Goal: Task Accomplishment & Management: Complete application form

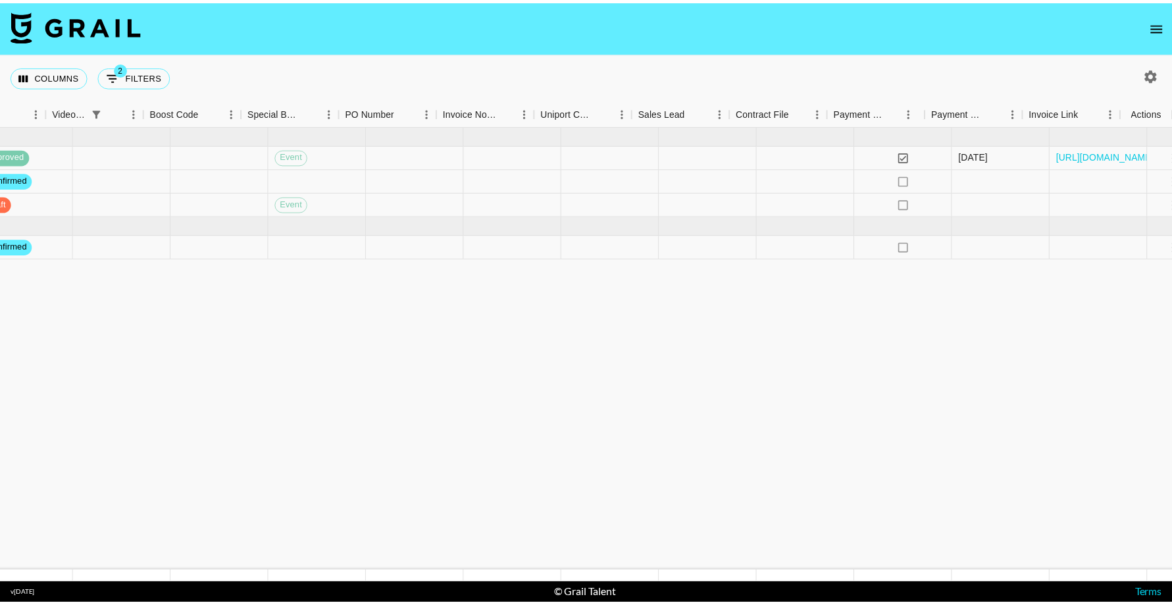
scroll to position [0, 1411]
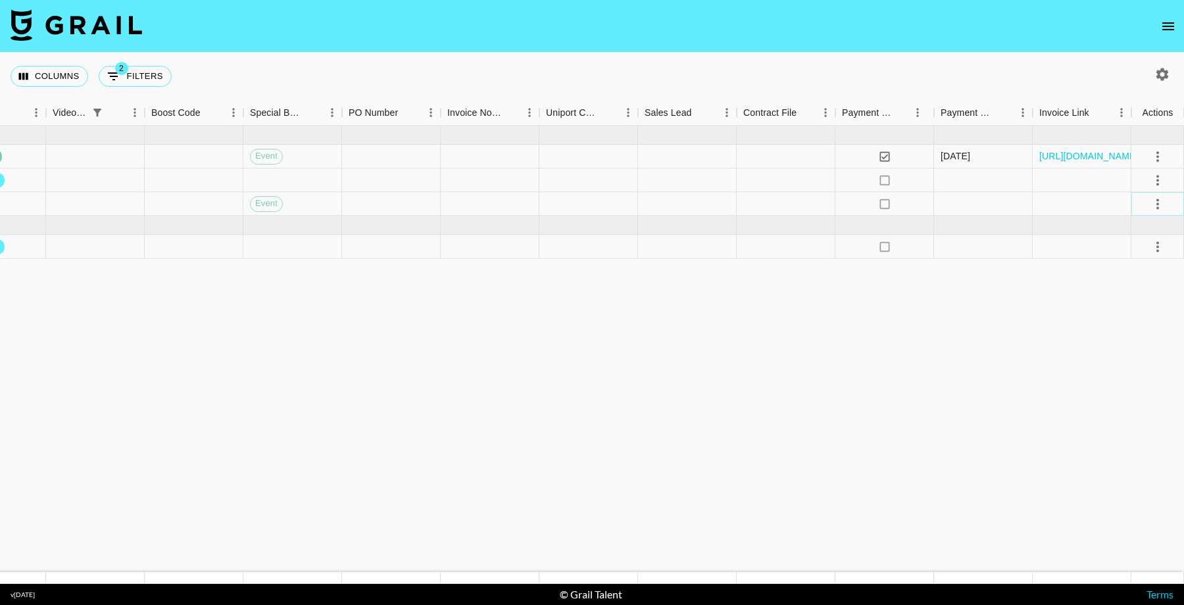
click at [1161, 205] on icon "select merge strategy" at bounding box center [1158, 204] width 16 height 16
click at [1126, 326] on div "Approve" at bounding box center [1129, 326] width 40 height 16
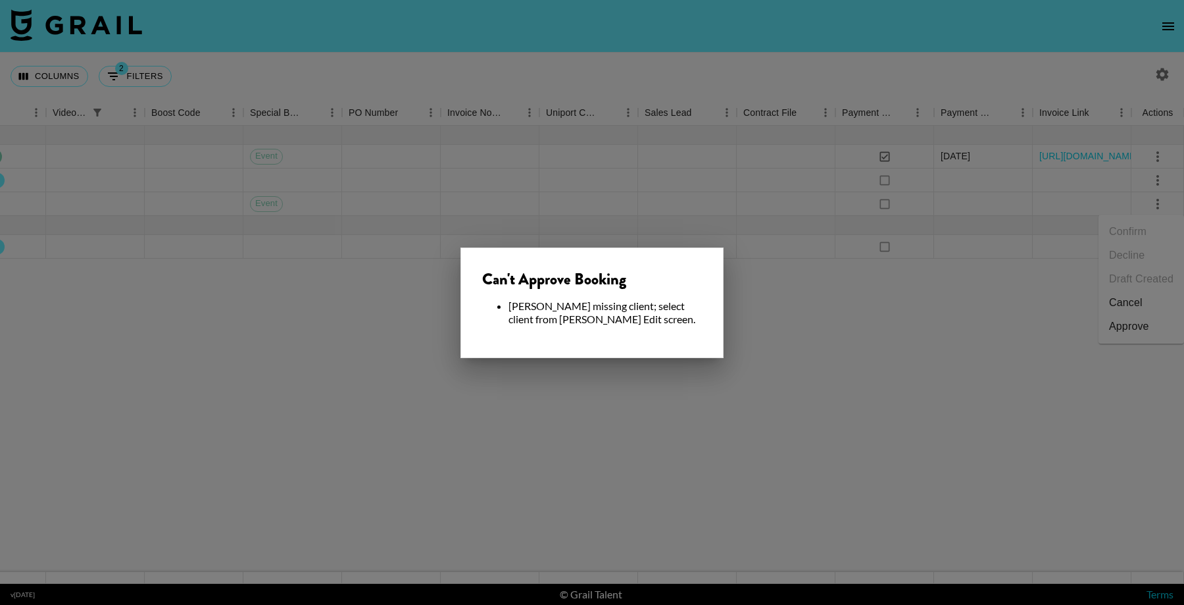
click at [833, 377] on div at bounding box center [592, 302] width 1184 height 605
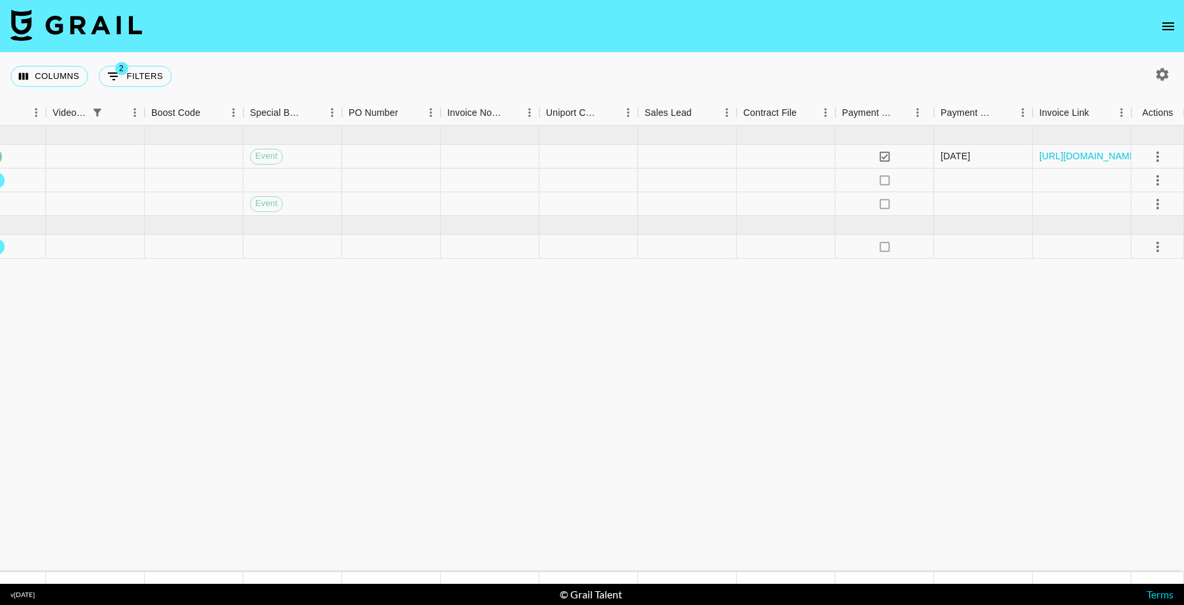
click at [1168, 28] on icon "open drawer" at bounding box center [1169, 26] width 16 height 16
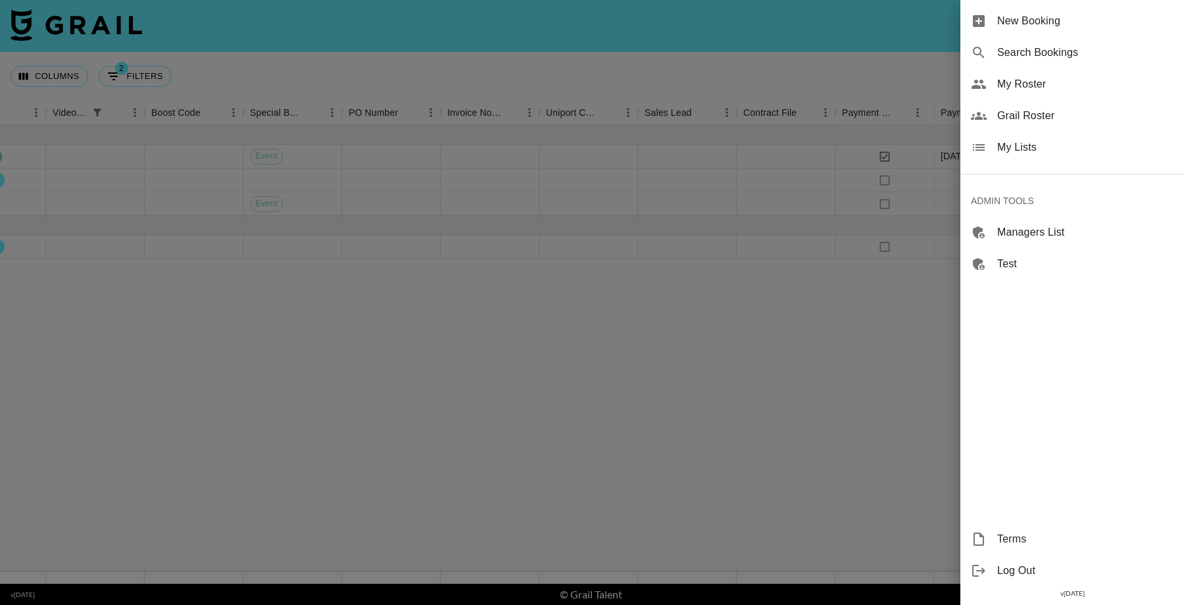
click at [1003, 26] on span "New Booking" at bounding box center [1085, 21] width 176 height 16
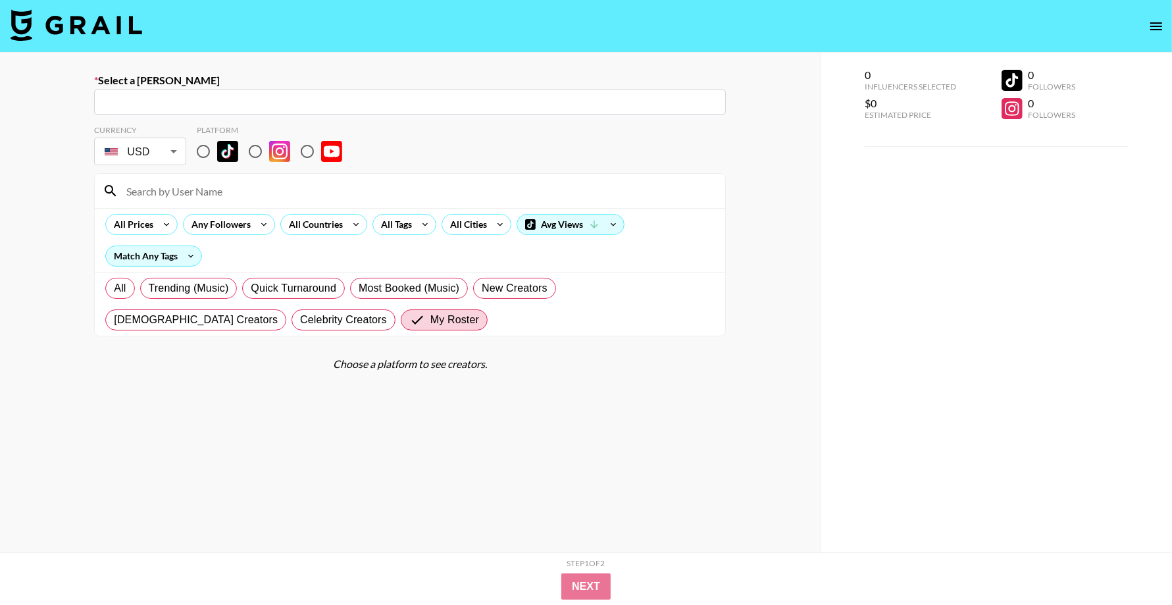
click at [317, 106] on input "text" at bounding box center [410, 102] width 616 height 15
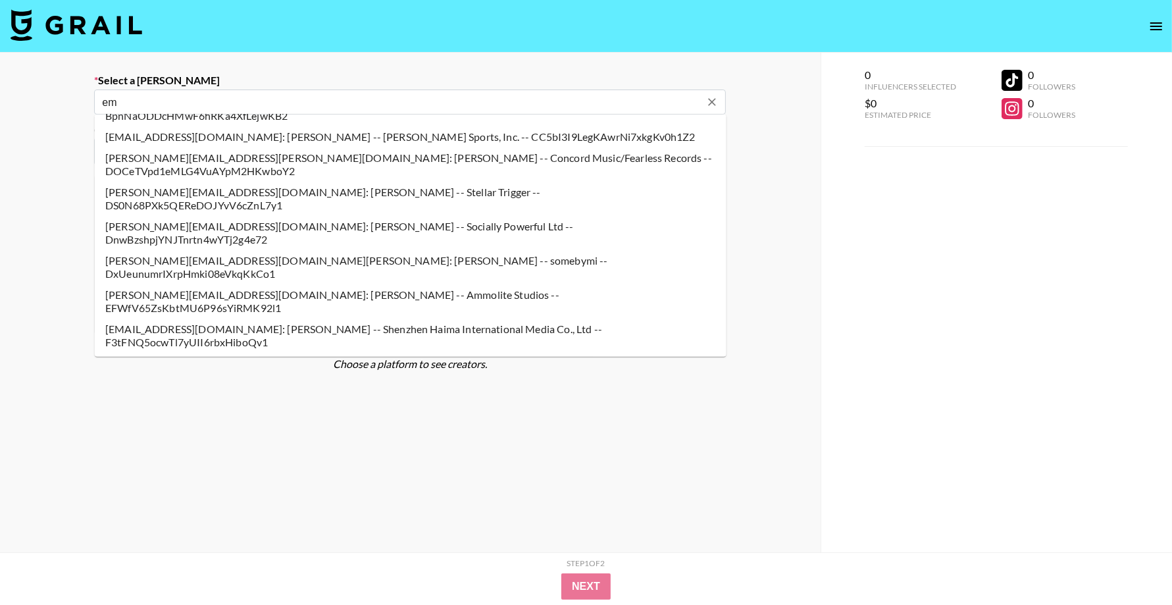
scroll to position [5, 0]
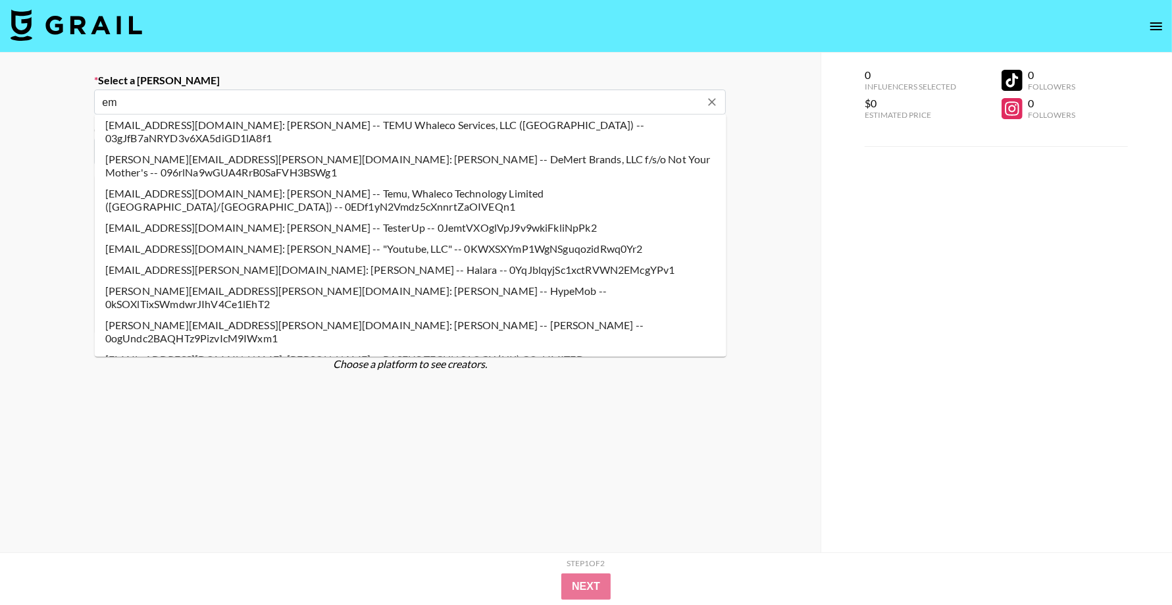
type input "e"
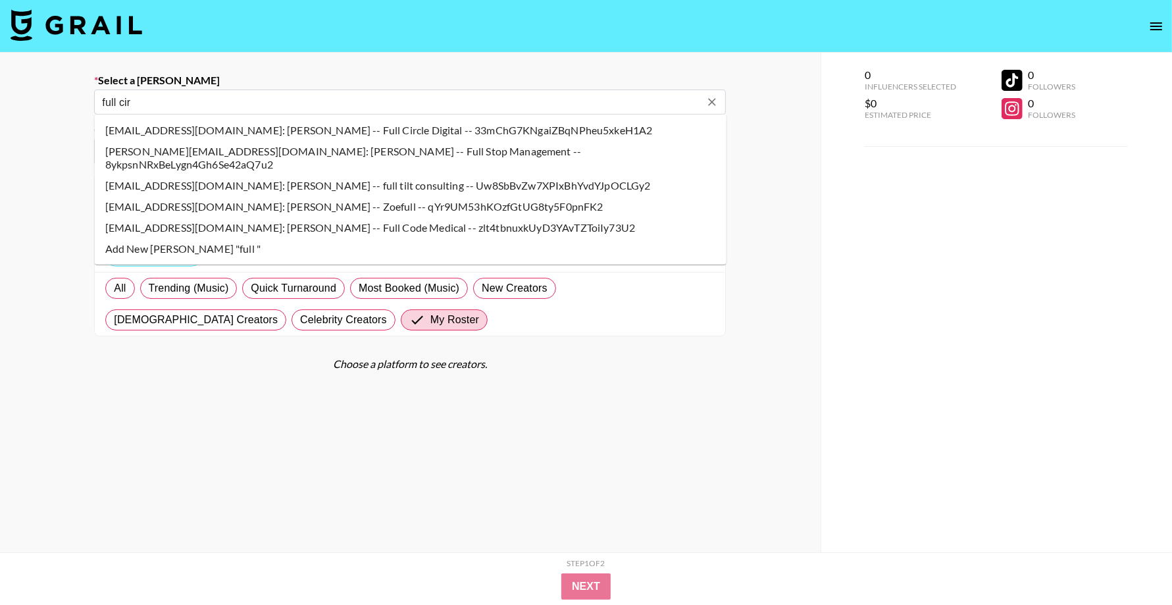
click at [203, 102] on input "full cir" at bounding box center [401, 102] width 598 height 15
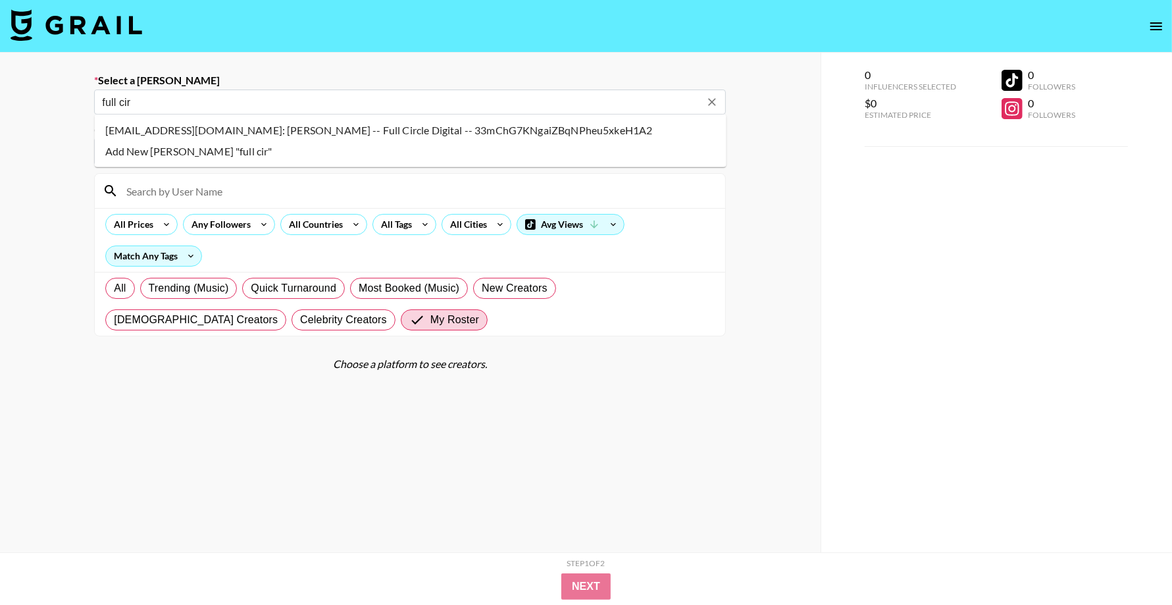
scroll to position [0, 0]
click at [287, 130] on li "emilowusujr@gmail.com: Emil Owusu -- Full Circle Digital -- 33mChG7KNgaiZBqNPhe…" at bounding box center [411, 130] width 632 height 21
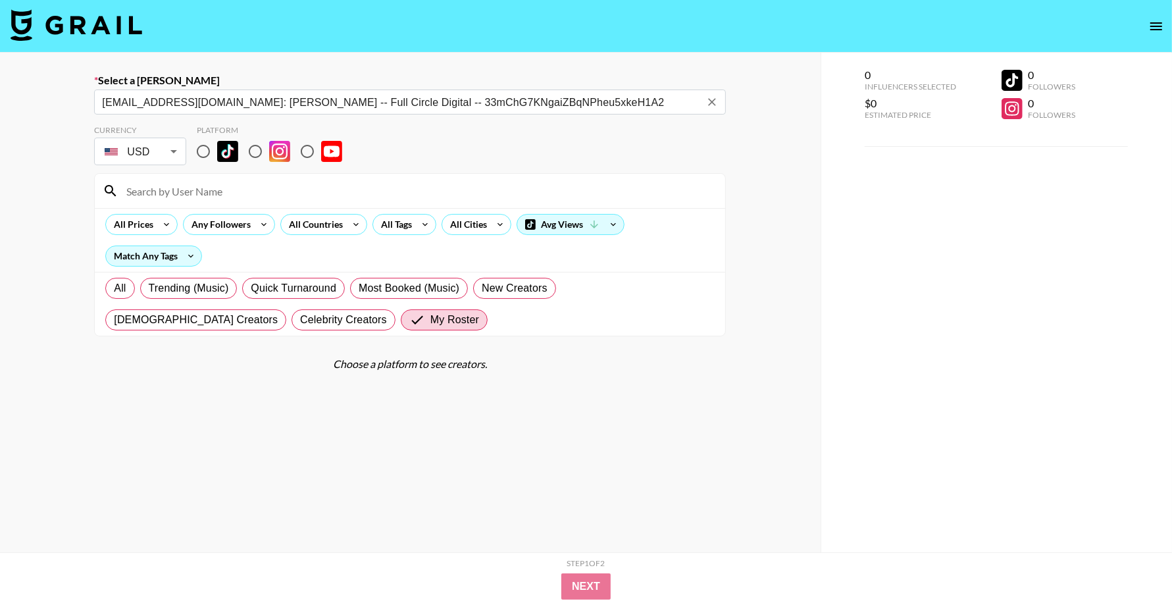
type input "emilowusujr@gmail.com: Emil Owusu -- Full Circle Digital -- 33mChG7KNgaiZBqNPhe…"
click at [203, 154] on input "radio" at bounding box center [203, 151] width 28 height 28
radio input "true"
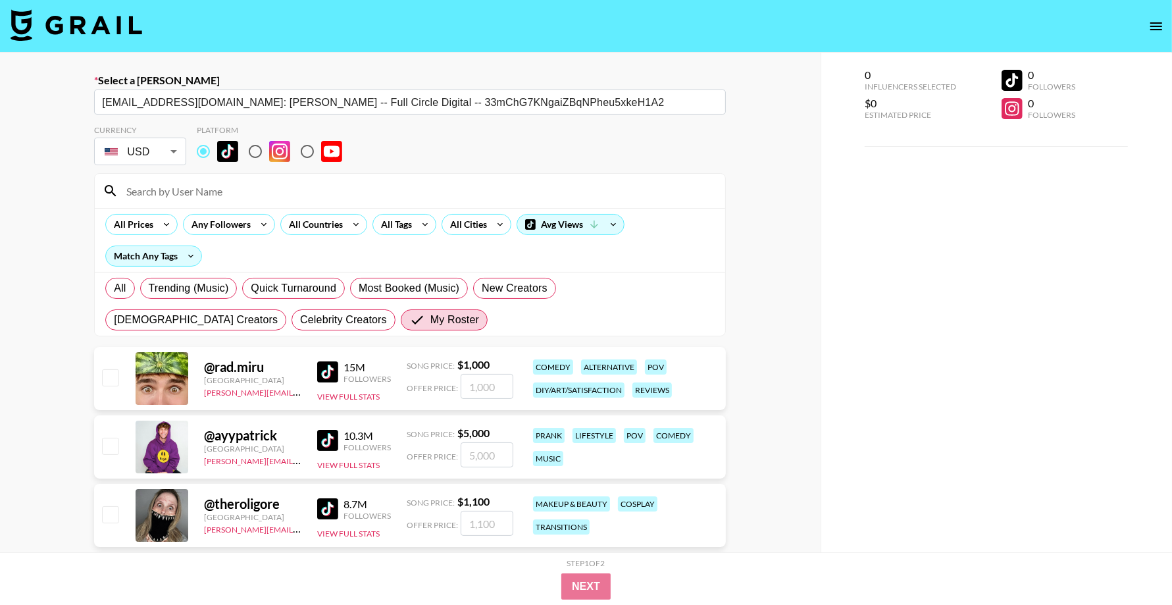
click at [209, 189] on input at bounding box center [417, 190] width 599 height 21
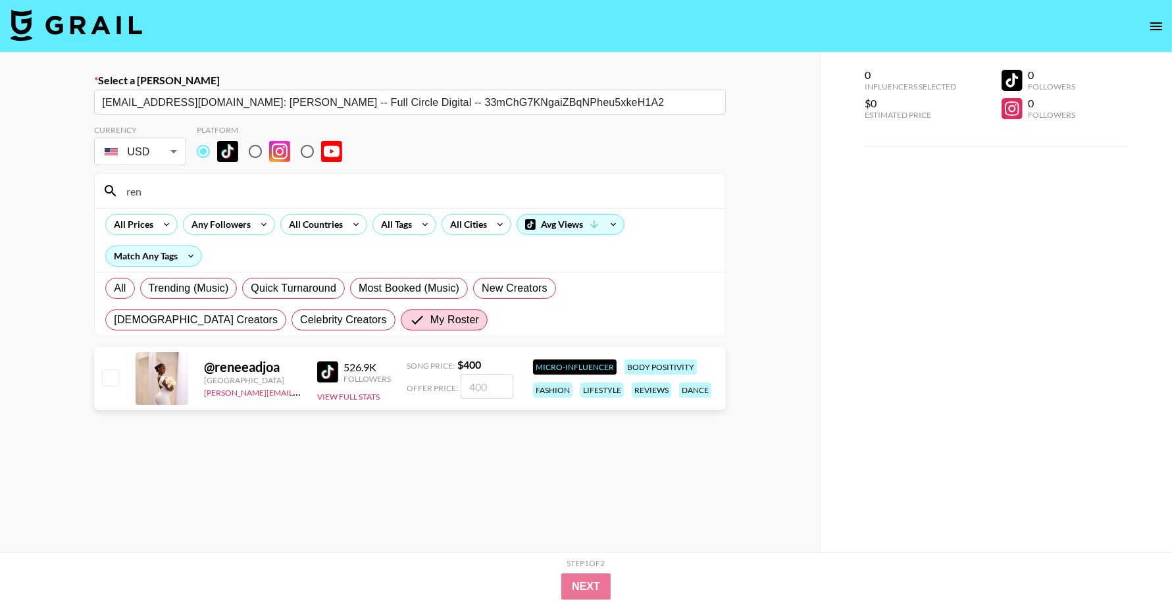
type input "ren"
click at [110, 376] on input "checkbox" at bounding box center [110, 377] width 16 height 16
checkbox input "true"
type input "400"
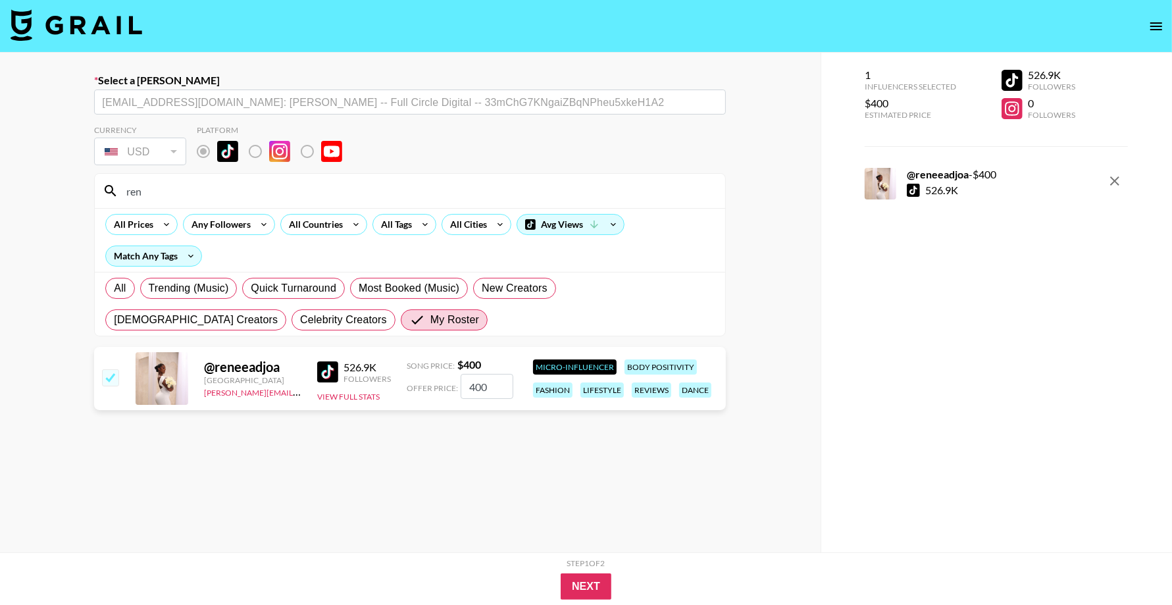
click at [594, 600] on div "Step 1 of 2 View Summary Next" at bounding box center [586, 578] width 1172 height 53
click at [594, 596] on button "Next" at bounding box center [586, 586] width 51 height 26
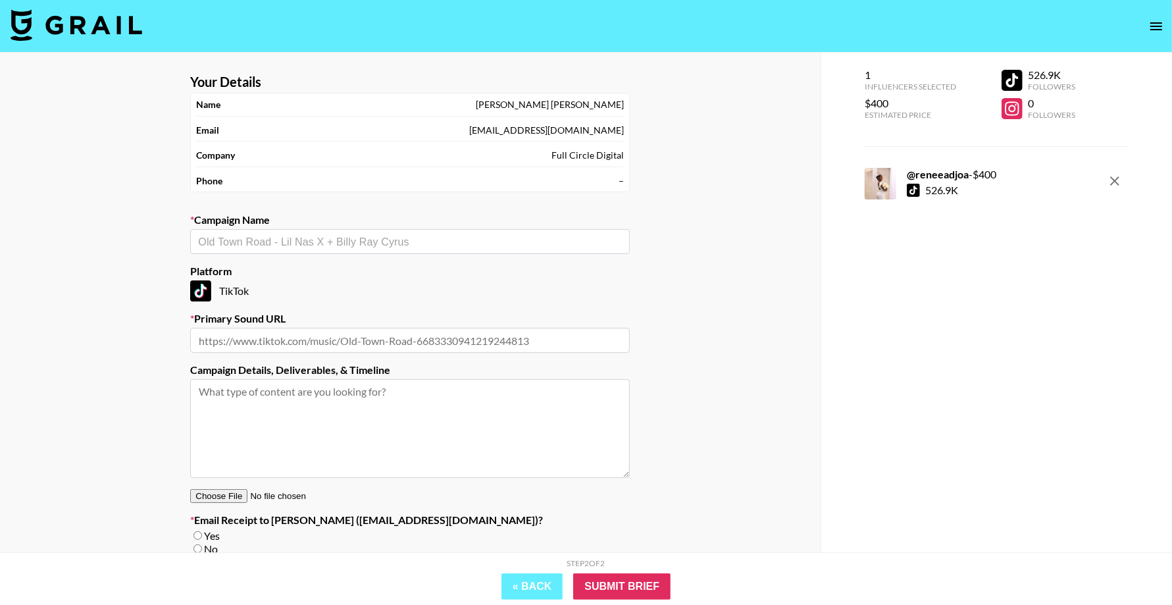
click at [350, 244] on input "text" at bounding box center [410, 241] width 424 height 15
click at [351, 268] on li "Young Jonn - Che Che" at bounding box center [409, 268] width 439 height 21
type input "Young Jonn - Che Che"
type input "https://www.tiktok.com/music/Che-Che-feat-Asake-7512032231894157329"
type textarea "TikTok -- TikTok -- Fashion influencers play on lyrics "I look fly” “I look goo…"
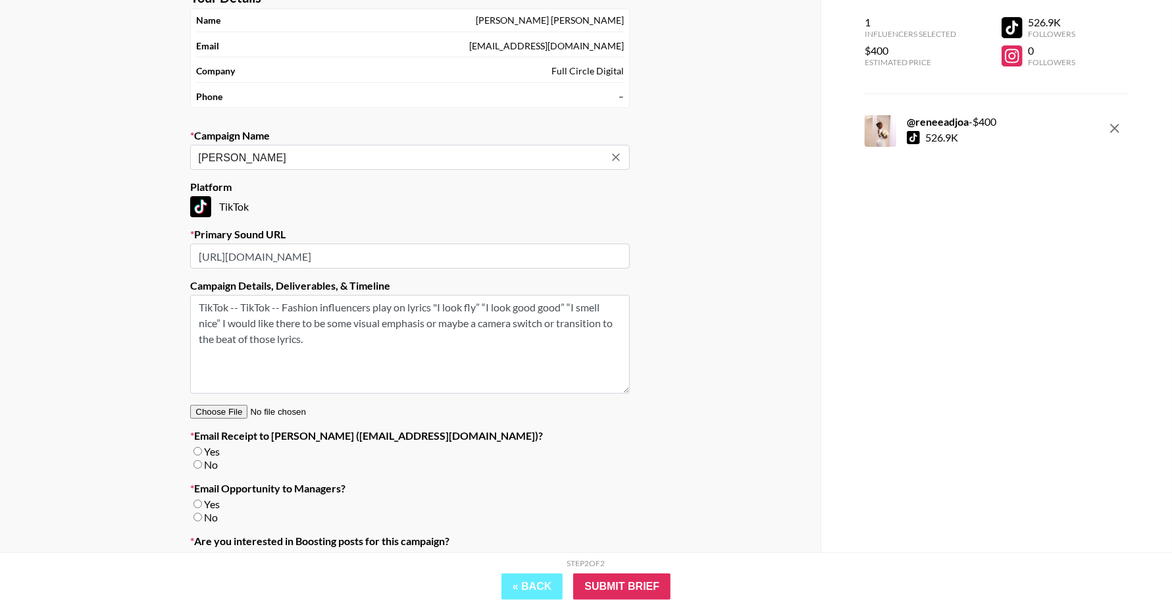
scroll to position [148, 0]
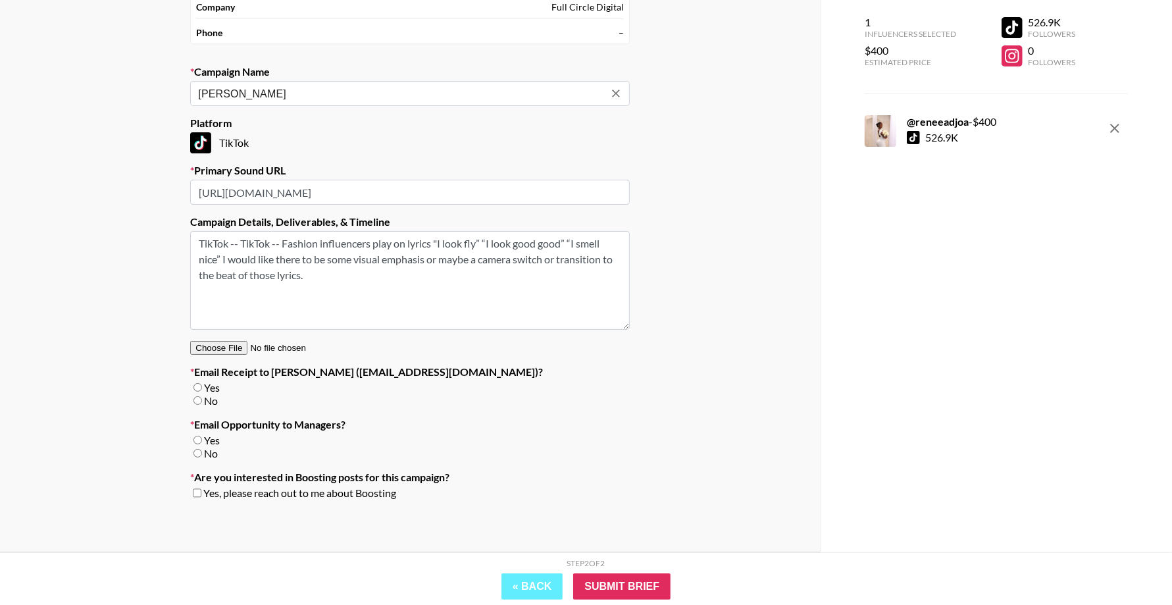
click at [199, 400] on input "No" at bounding box center [197, 400] width 9 height 9
radio input "true"
click at [199, 454] on input "No" at bounding box center [197, 453] width 9 height 9
radio input "true"
click at [639, 588] on input "Submit Brief" at bounding box center [621, 586] width 97 height 26
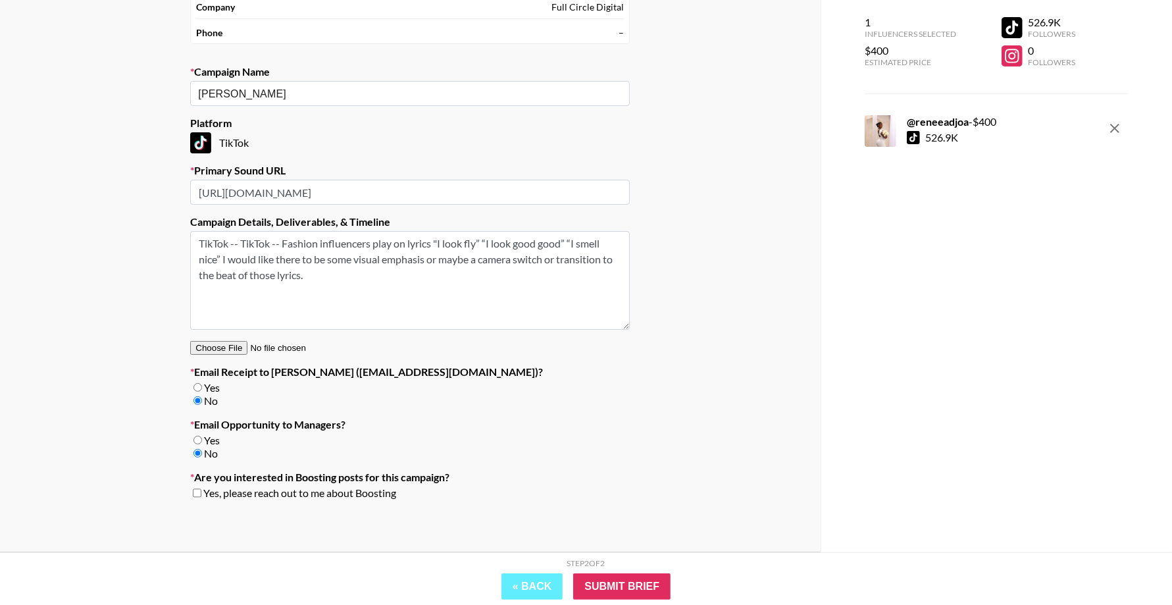
scroll to position [53, 0]
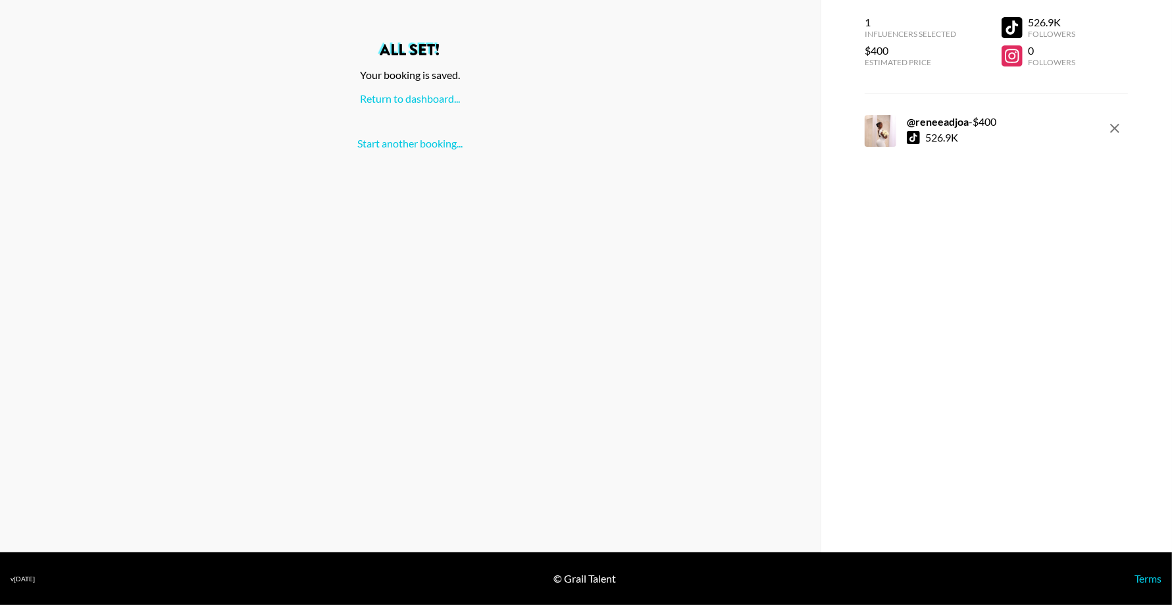
click at [389, 90] on div "All set! Your booking is saved. Return to dashboard... Start another booking..." at bounding box center [410, 96] width 799 height 108
click at [447, 94] on link "Return to dashboard..." at bounding box center [410, 98] width 100 height 12
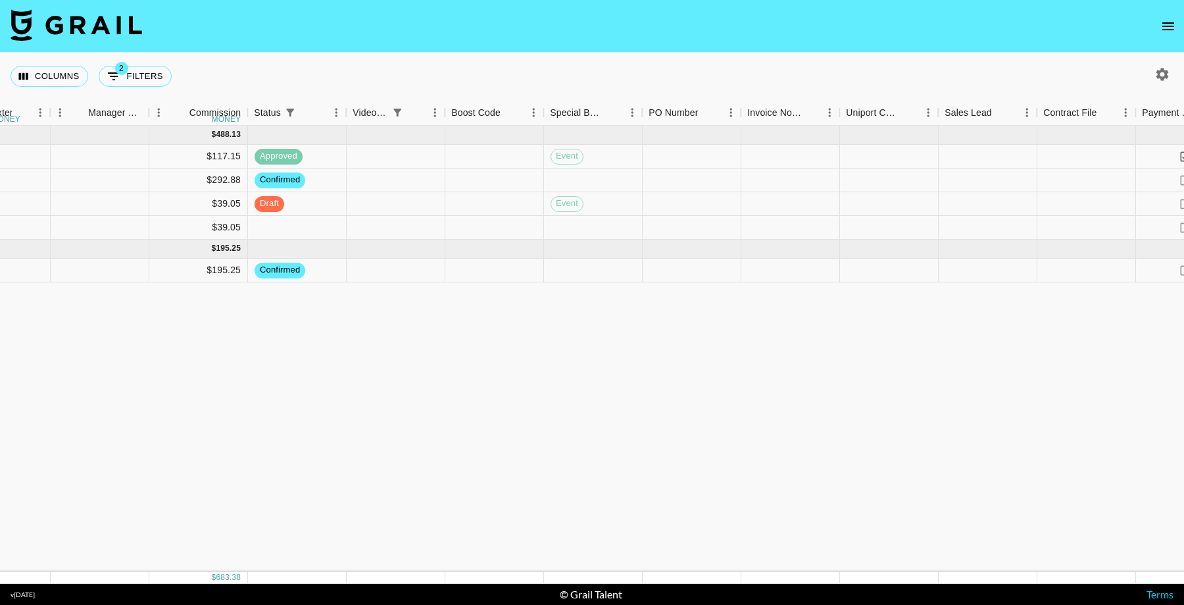
scroll to position [0, 1411]
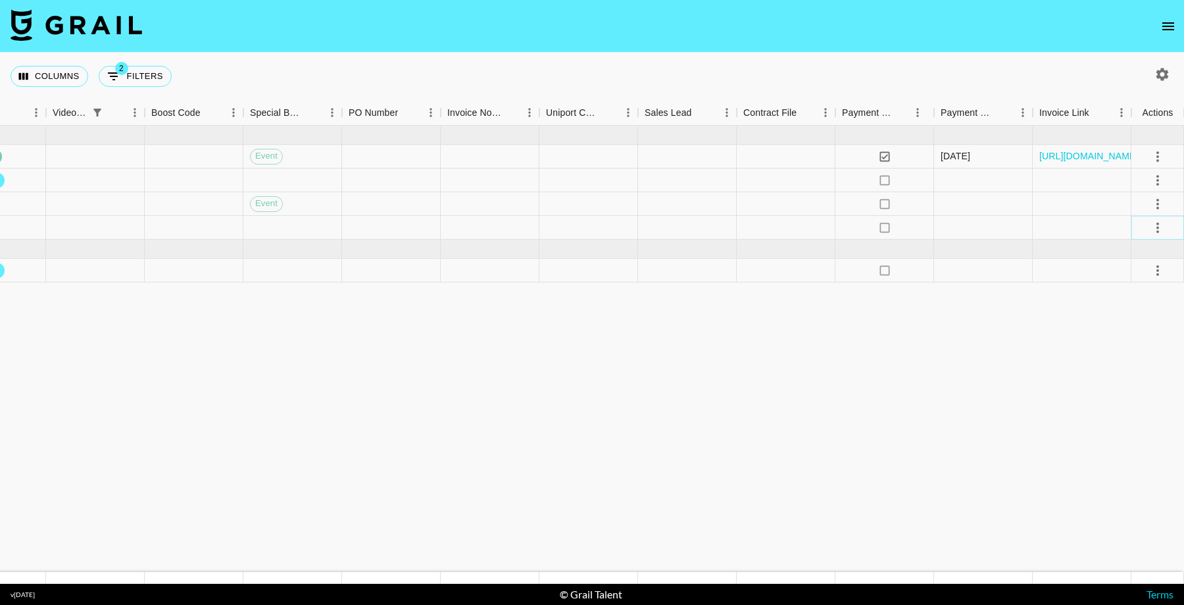
click at [1162, 228] on icon "select merge strategy" at bounding box center [1158, 228] width 16 height 16
click at [1155, 251] on li "Confirm" at bounding box center [1142, 256] width 86 height 24
click at [1143, 309] on li "Draft Created" at bounding box center [1142, 303] width 86 height 24
click at [291, 224] on div at bounding box center [292, 228] width 99 height 24
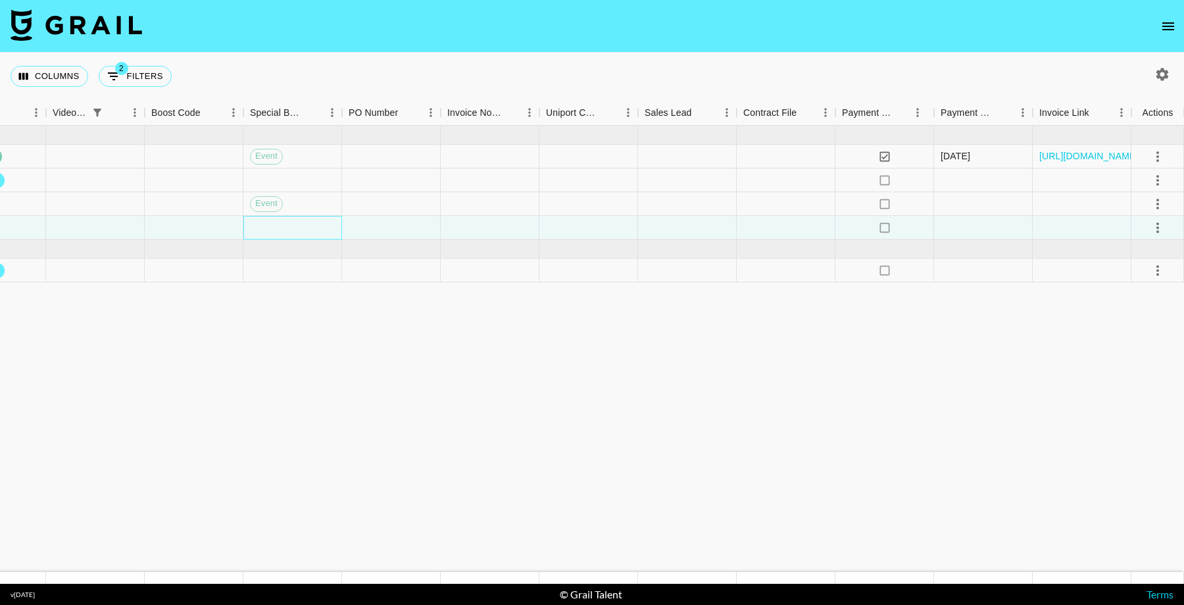
click at [291, 224] on div at bounding box center [292, 228] width 99 height 24
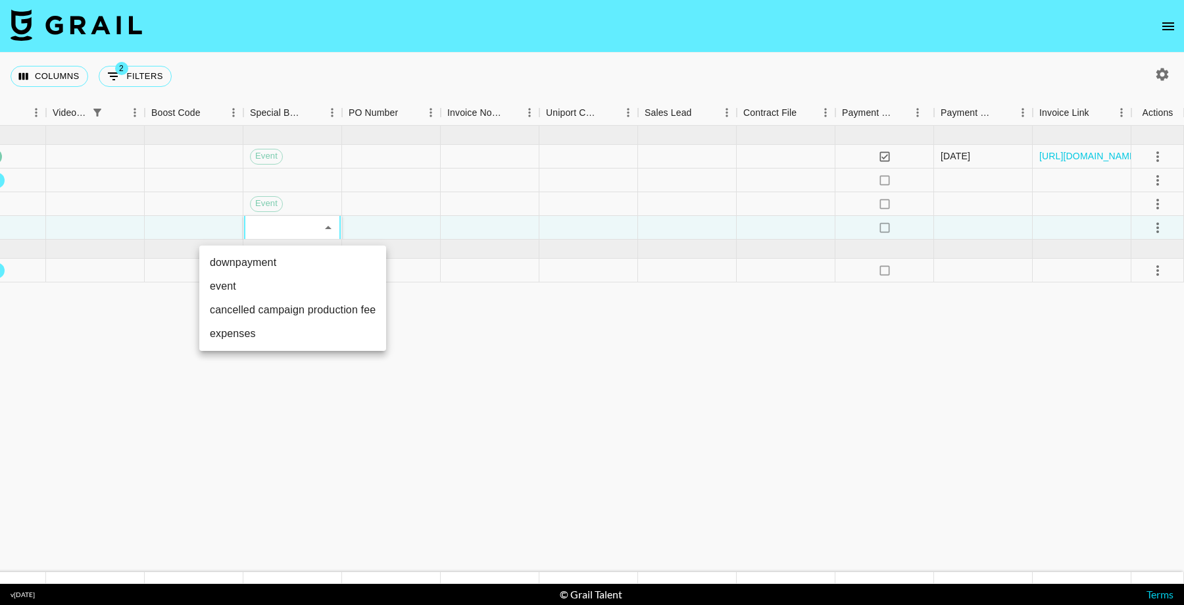
click at [311, 293] on li "event" at bounding box center [292, 286] width 187 height 24
type input "event"
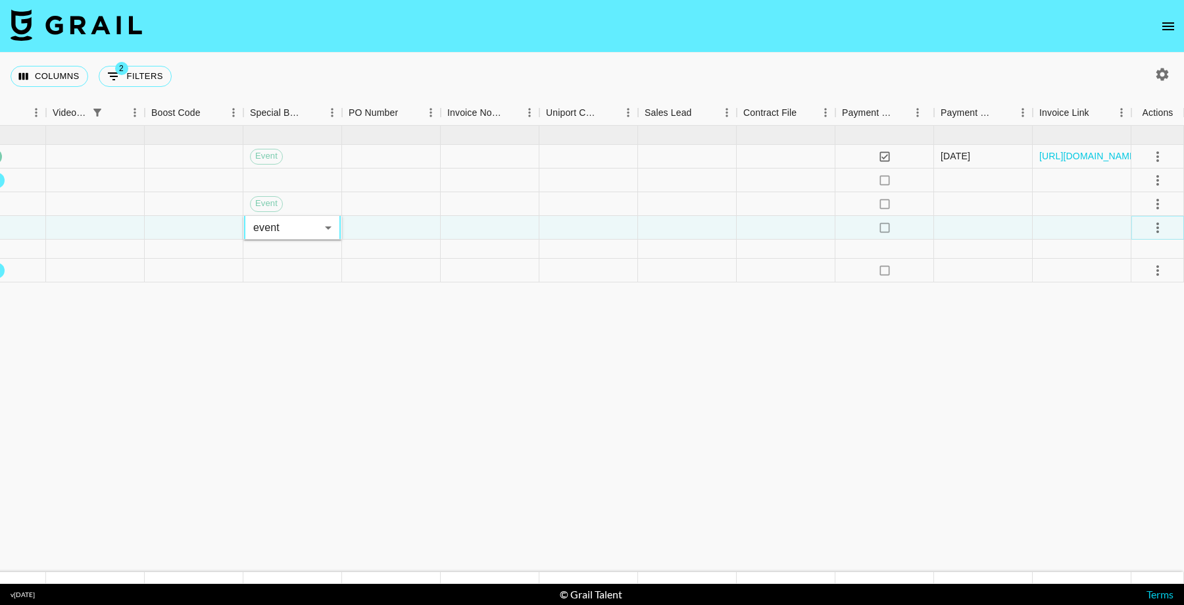
click at [1158, 229] on icon "select merge strategy" at bounding box center [1158, 228] width 16 height 16
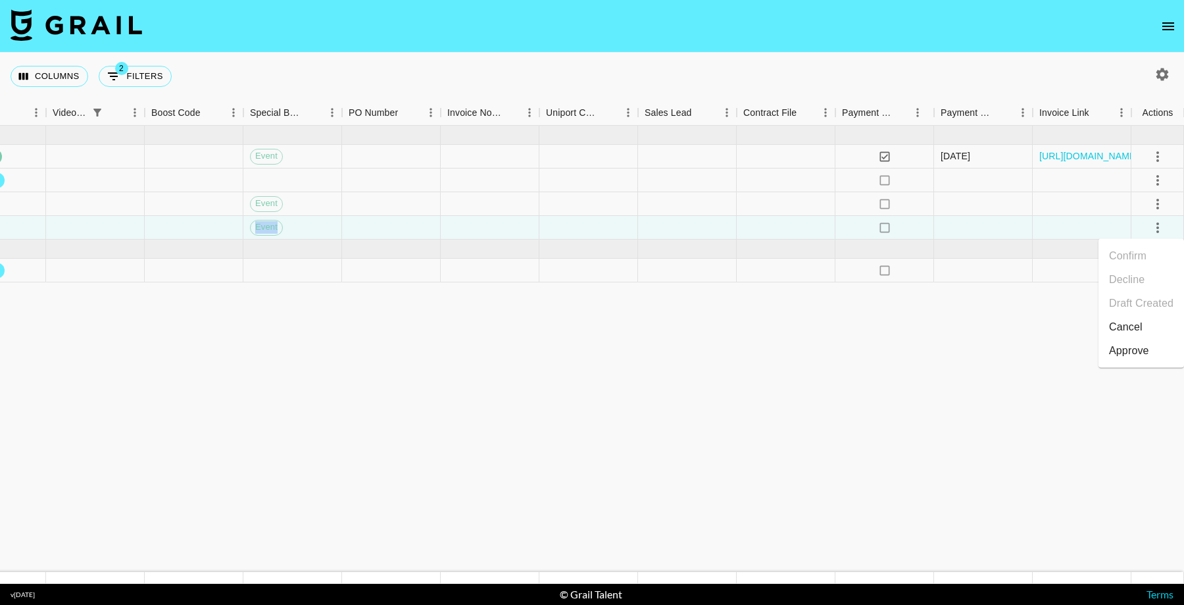
click at [1126, 357] on div "Approve" at bounding box center [1129, 351] width 40 height 16
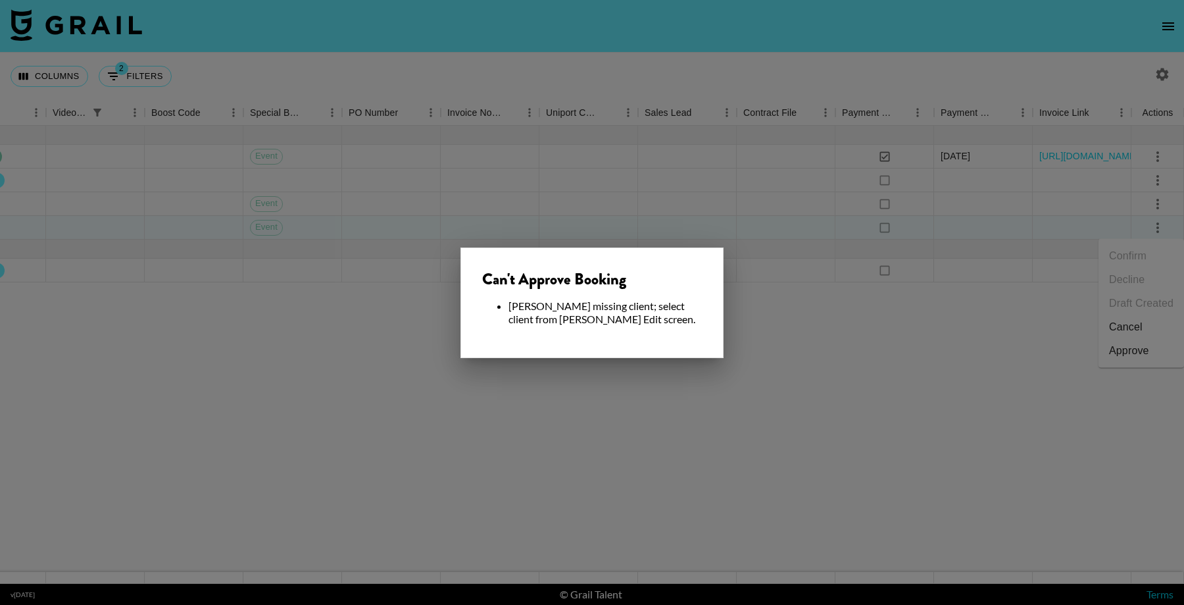
click at [806, 384] on div at bounding box center [592, 302] width 1184 height 605
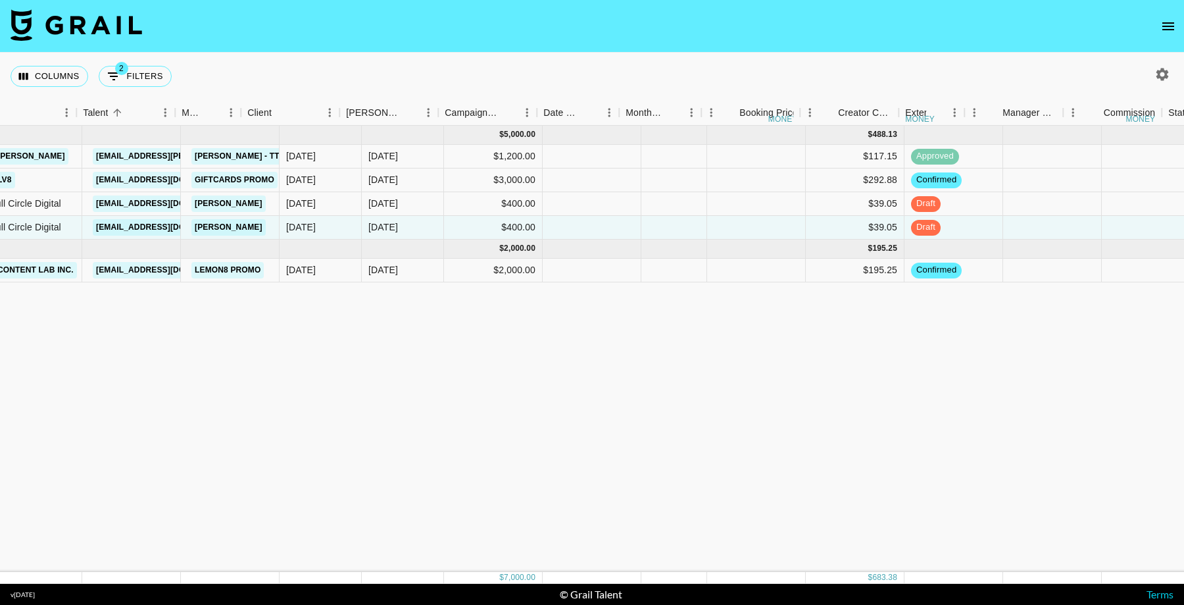
scroll to position [0, 96]
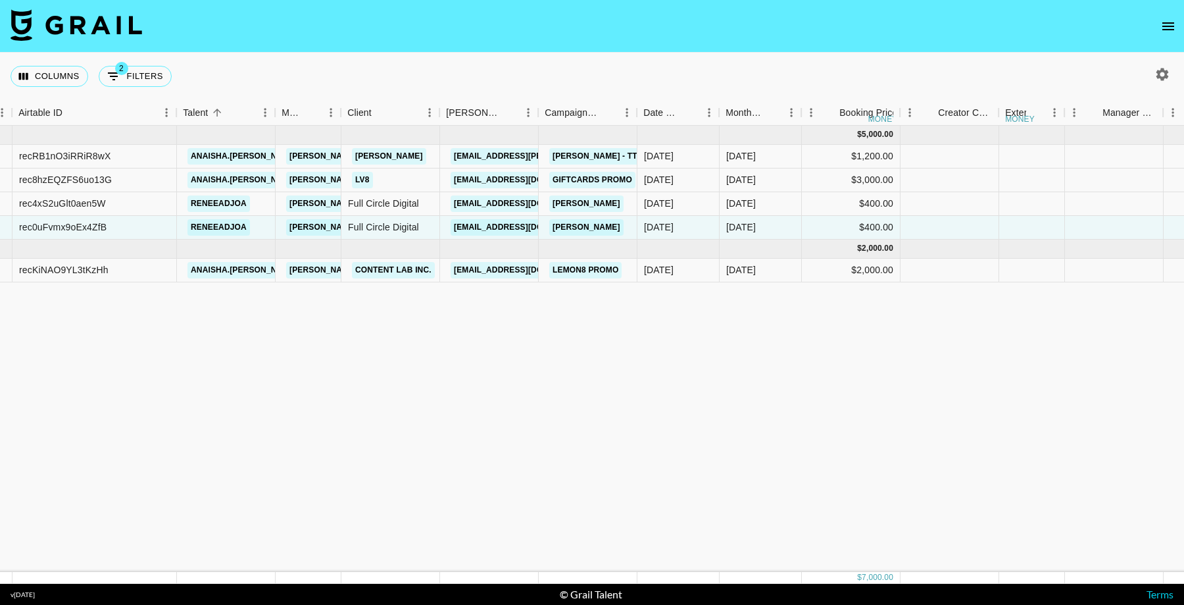
click at [1163, 31] on icon "open drawer" at bounding box center [1169, 26] width 16 height 16
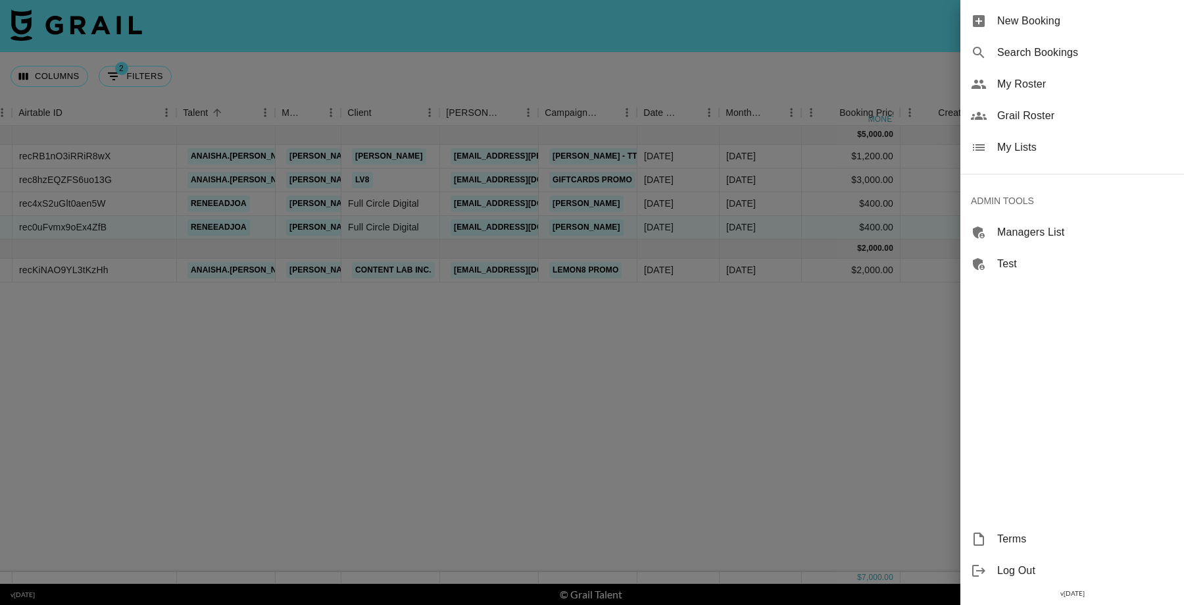
click at [674, 341] on div at bounding box center [592, 302] width 1184 height 605
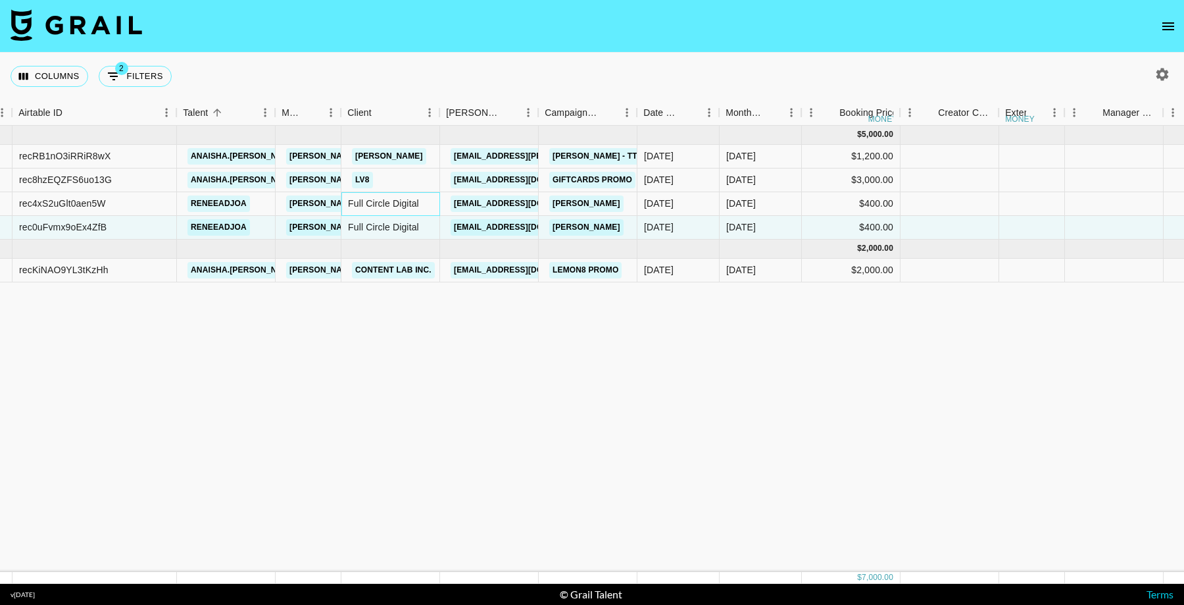
click at [370, 205] on div "Full Circle Digital" at bounding box center [390, 204] width 99 height 24
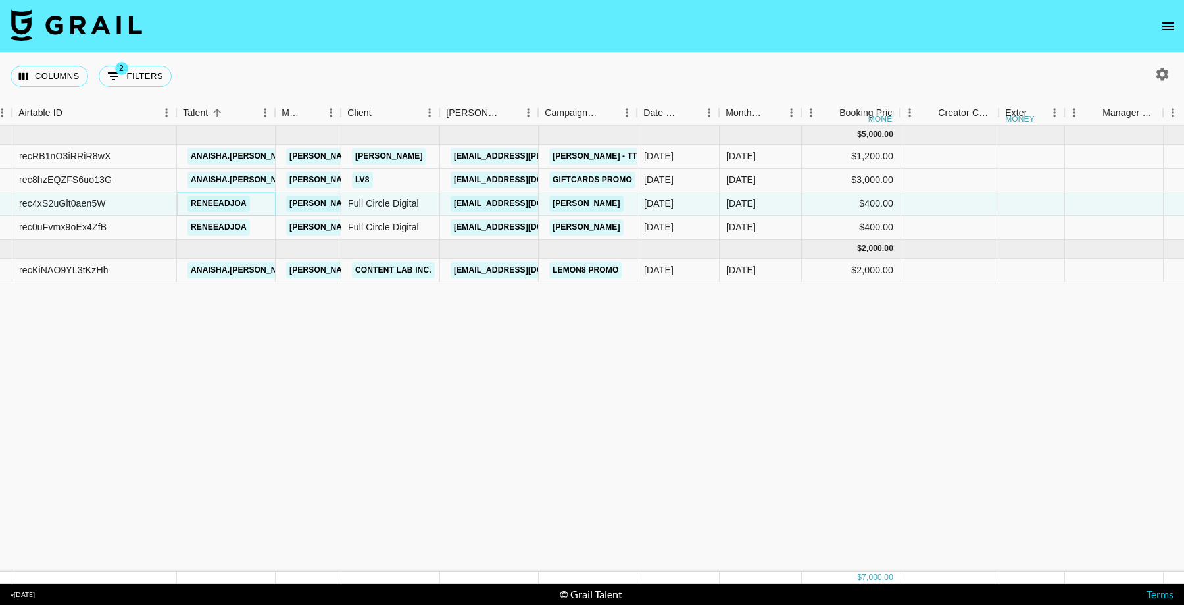
click at [218, 204] on link "reneeadjoa" at bounding box center [218, 203] width 62 height 16
click at [487, 202] on link "[EMAIL_ADDRESS][DOMAIN_NAME]" at bounding box center [524, 203] width 147 height 16
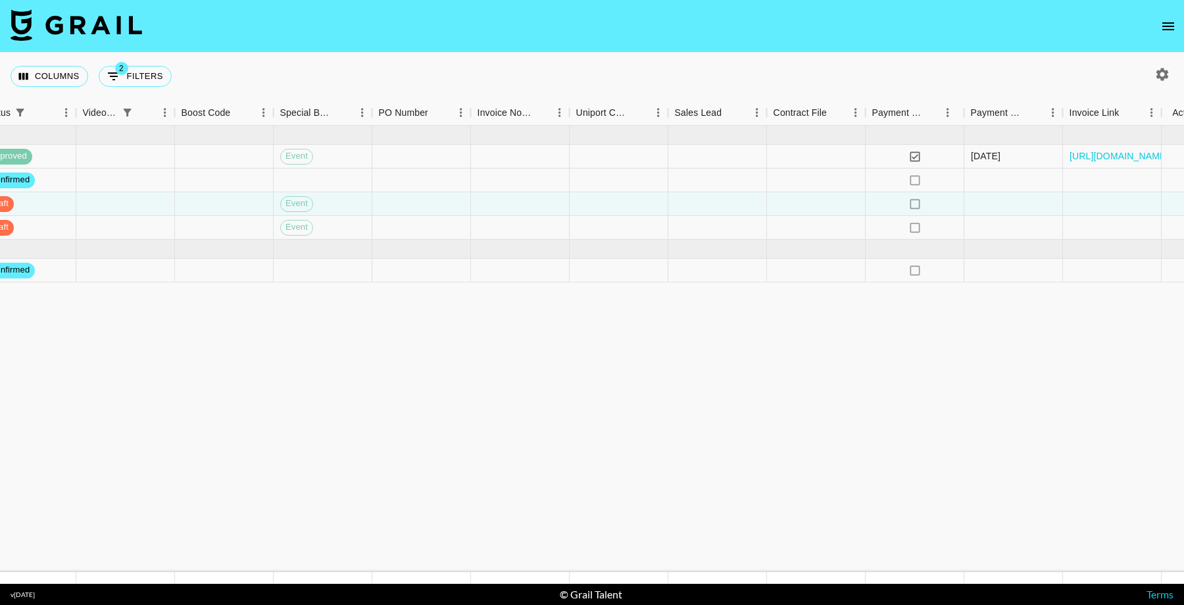
scroll to position [0, 1411]
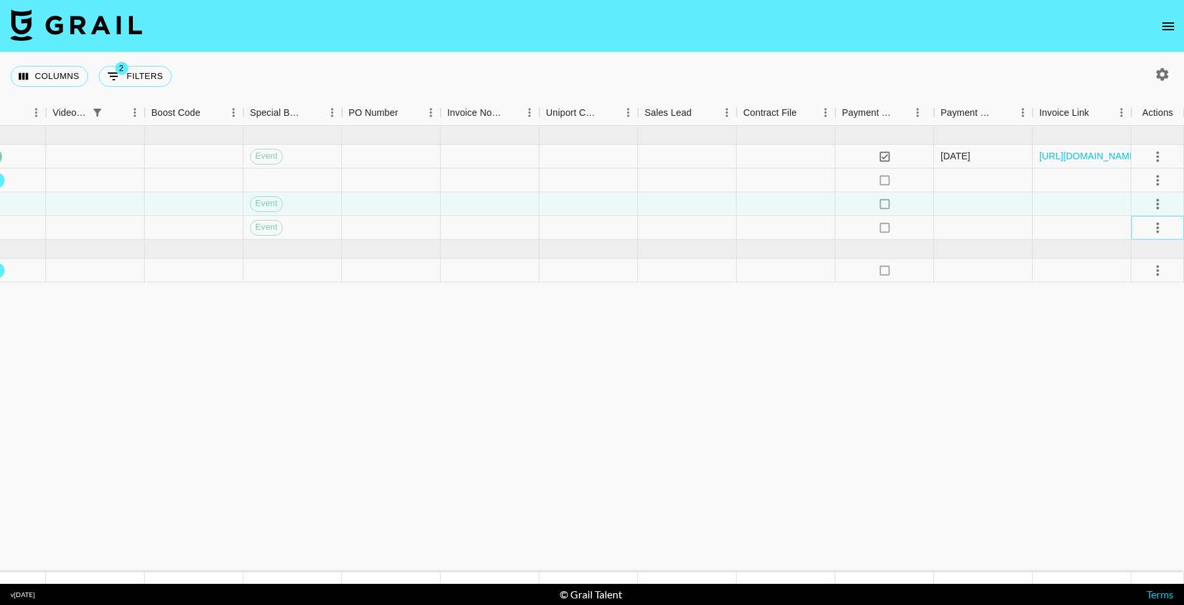
click at [1172, 225] on div at bounding box center [1158, 228] width 53 height 24
click at [1161, 226] on icon "select merge strategy" at bounding box center [1158, 228] width 16 height 16
click at [1157, 228] on icon "select merge strategy" at bounding box center [1158, 228] width 16 height 16
click at [1126, 327] on li "Cancel" at bounding box center [1142, 327] width 86 height 24
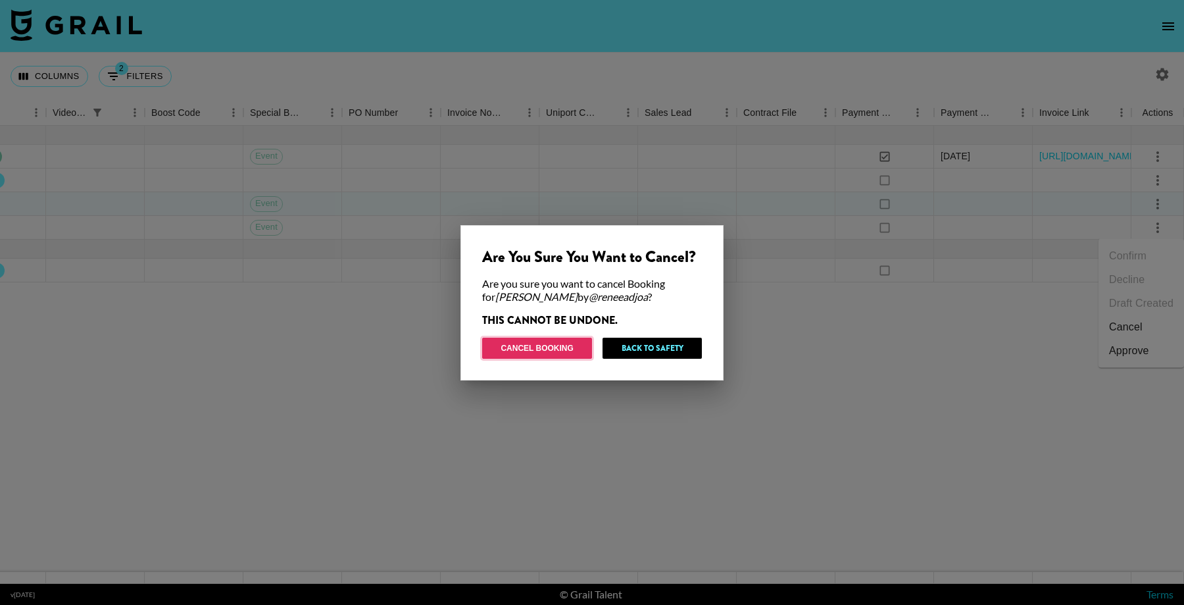
click at [566, 347] on button "Cancel Booking" at bounding box center [537, 347] width 110 height 21
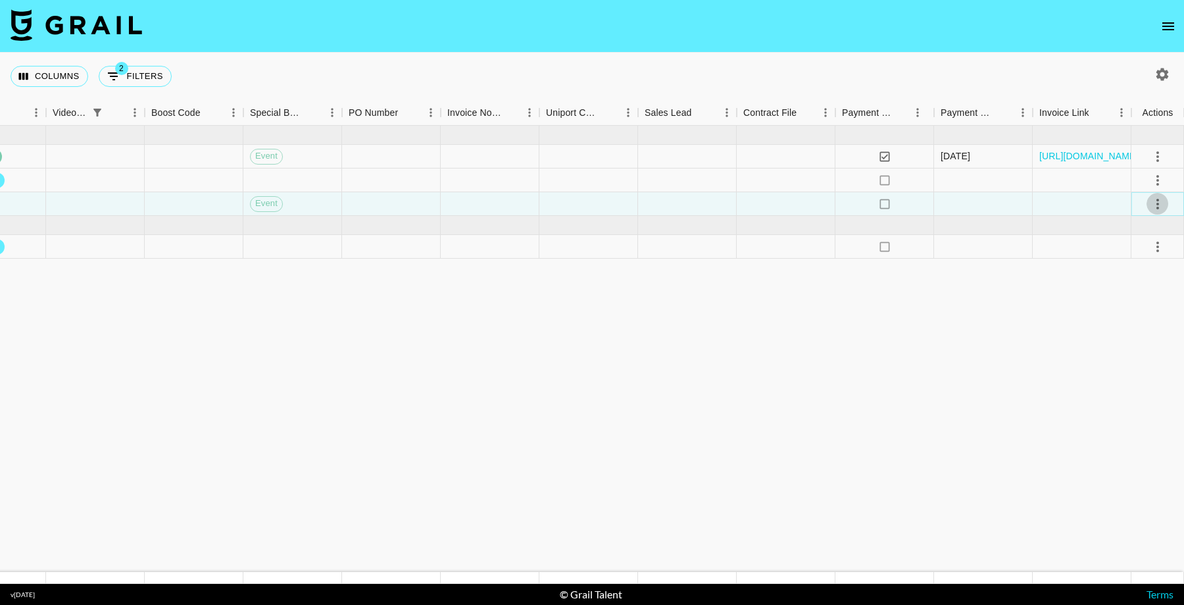
click at [1159, 201] on icon "select merge strategy" at bounding box center [1158, 204] width 16 height 16
click at [1139, 323] on div "Approve" at bounding box center [1129, 326] width 40 height 16
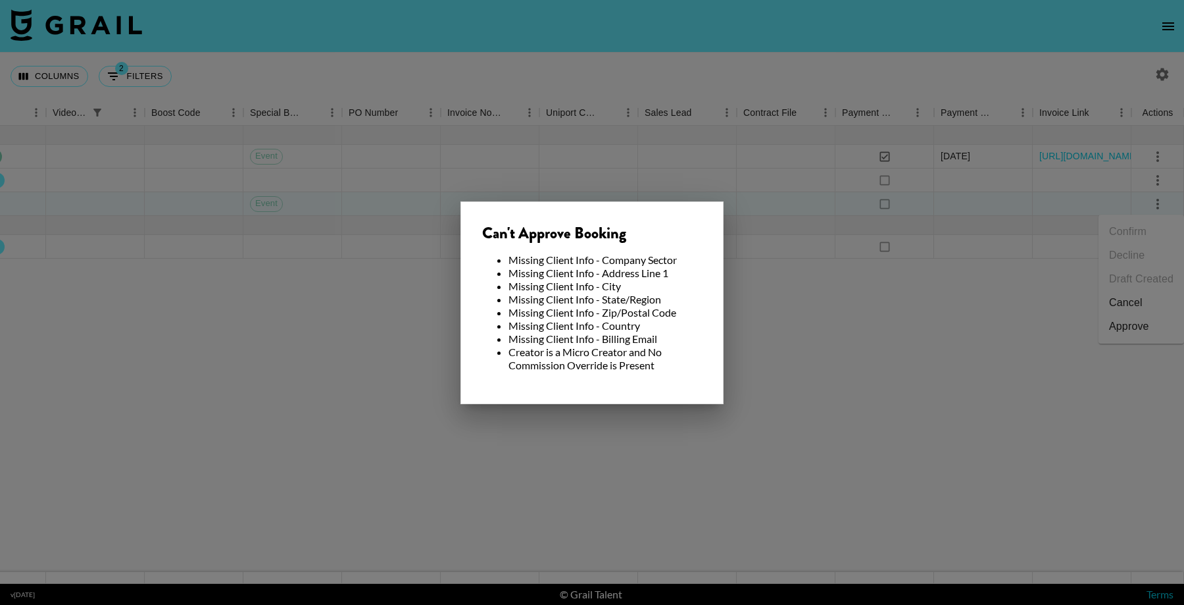
click at [807, 374] on div at bounding box center [592, 302] width 1184 height 605
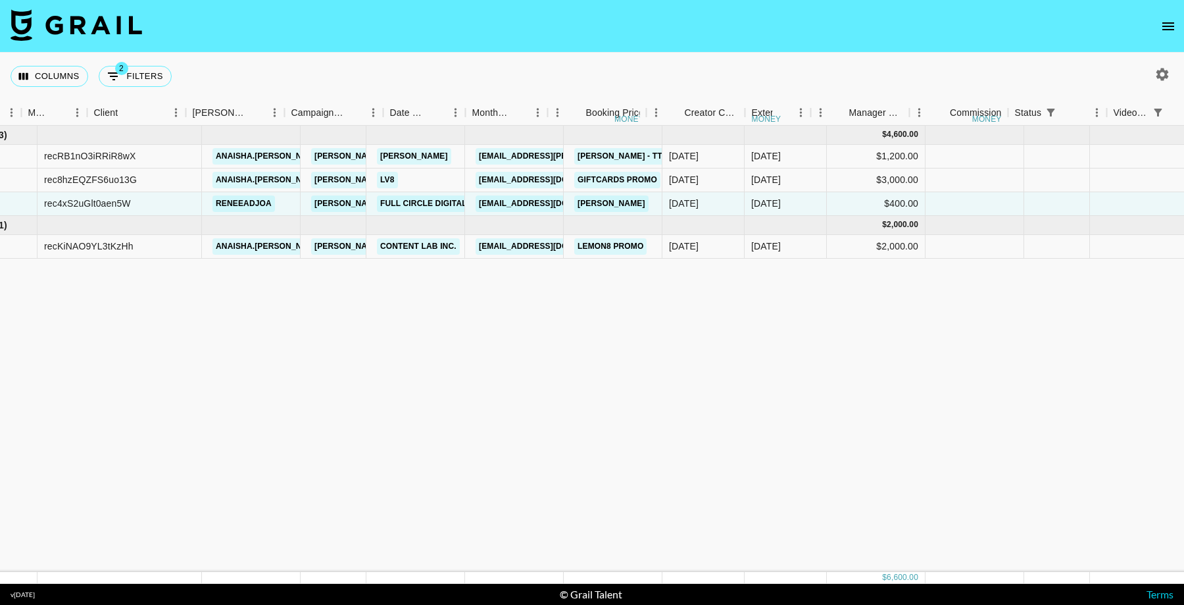
scroll to position [0, 31]
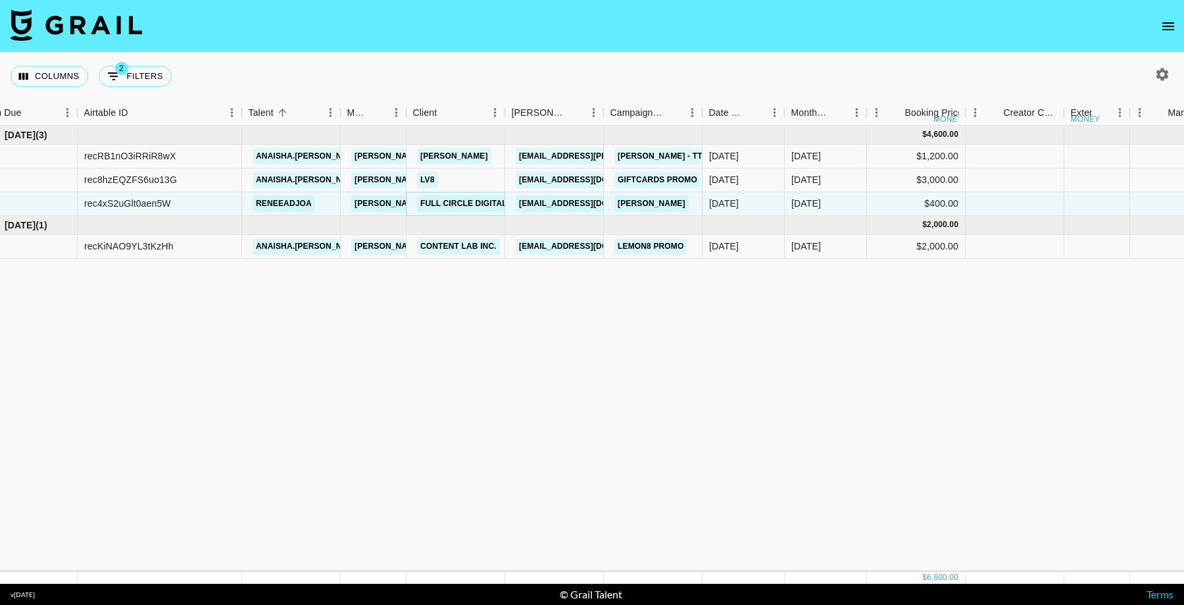
click at [471, 205] on link "Full Circle Digital" at bounding box center [463, 203] width 93 height 16
click at [578, 205] on link "[EMAIL_ADDRESS][DOMAIN_NAME]" at bounding box center [589, 203] width 147 height 16
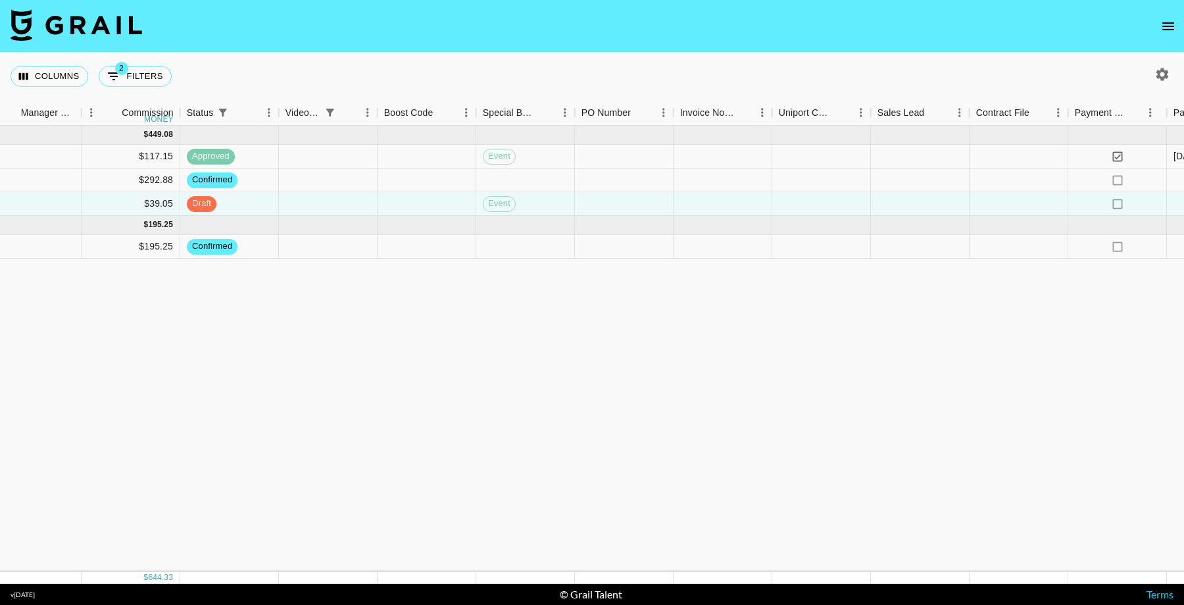
scroll to position [0, 1411]
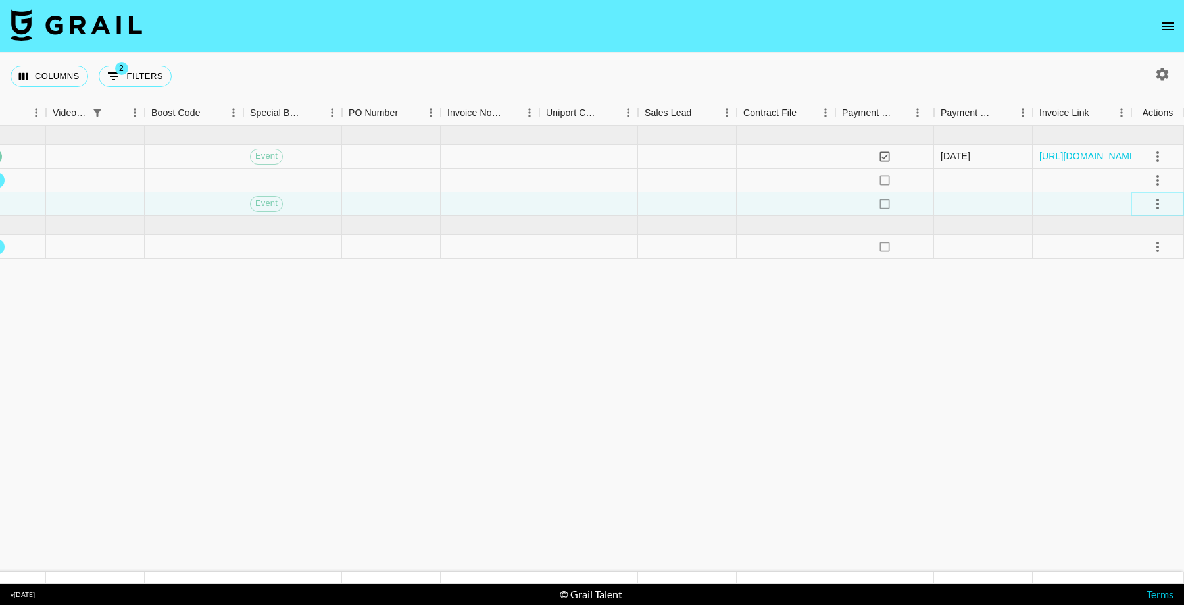
click at [1160, 205] on icon "select merge strategy" at bounding box center [1158, 204] width 16 height 16
click at [1140, 331] on div "Approve" at bounding box center [1129, 326] width 40 height 16
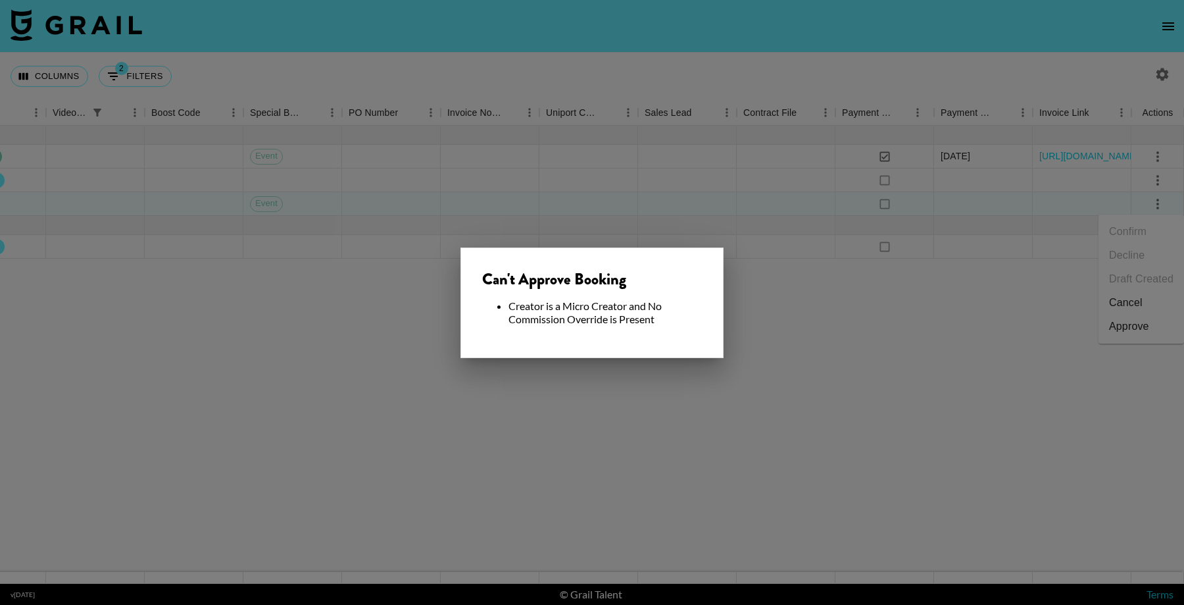
click at [838, 423] on div at bounding box center [592, 302] width 1184 height 605
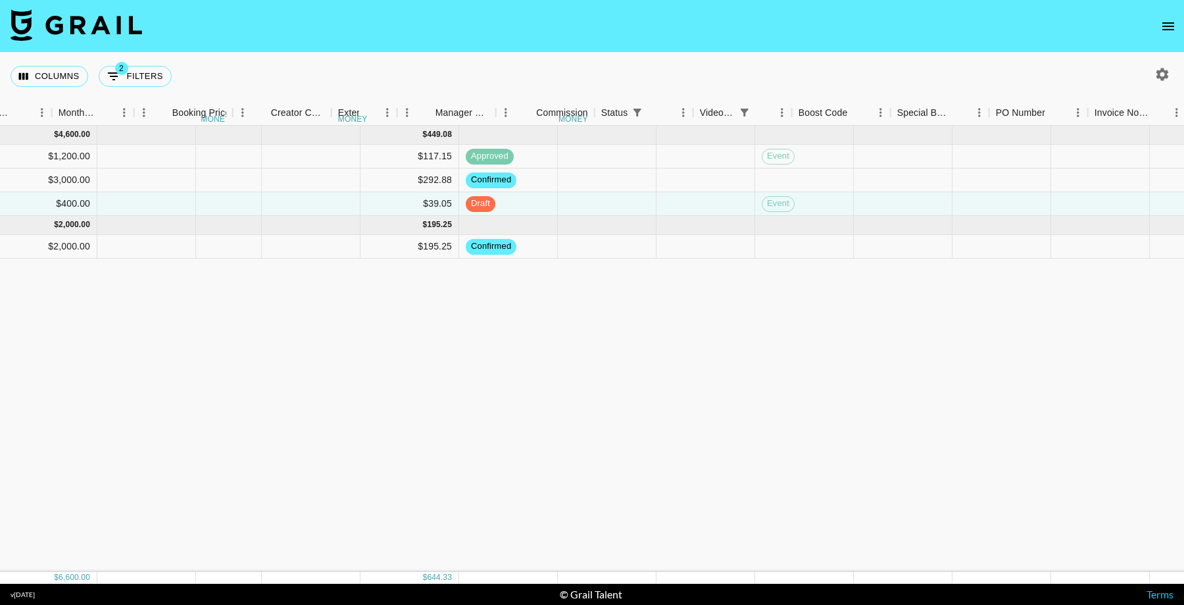
scroll to position [0, 623]
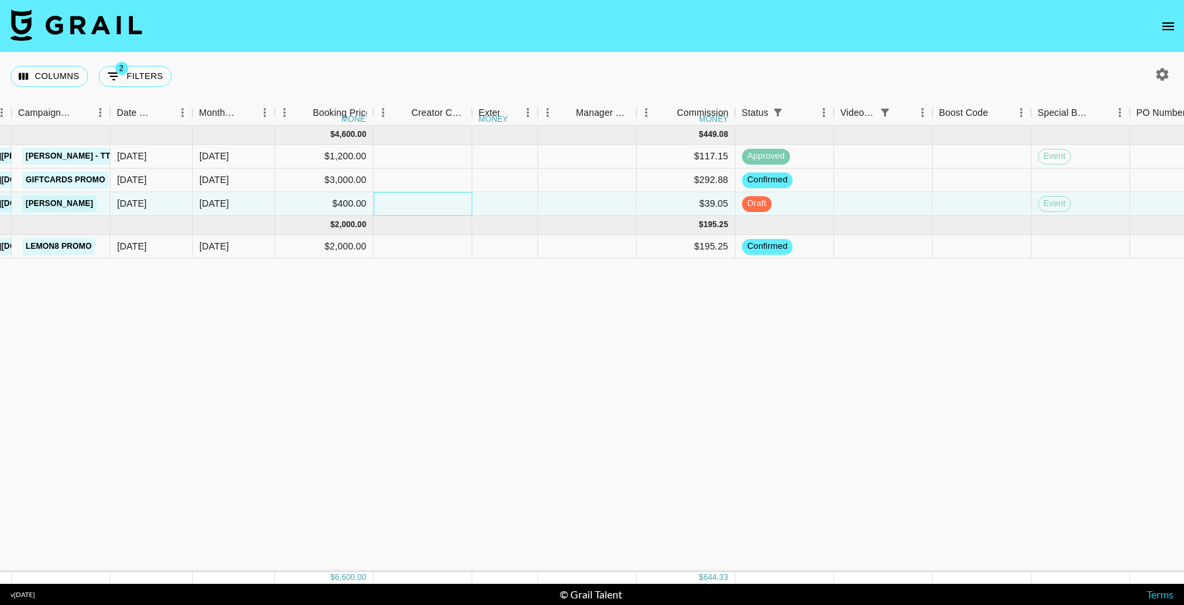
click at [434, 201] on div at bounding box center [423, 204] width 99 height 24
click at [568, 207] on div at bounding box center [587, 204] width 99 height 24
type input "40"
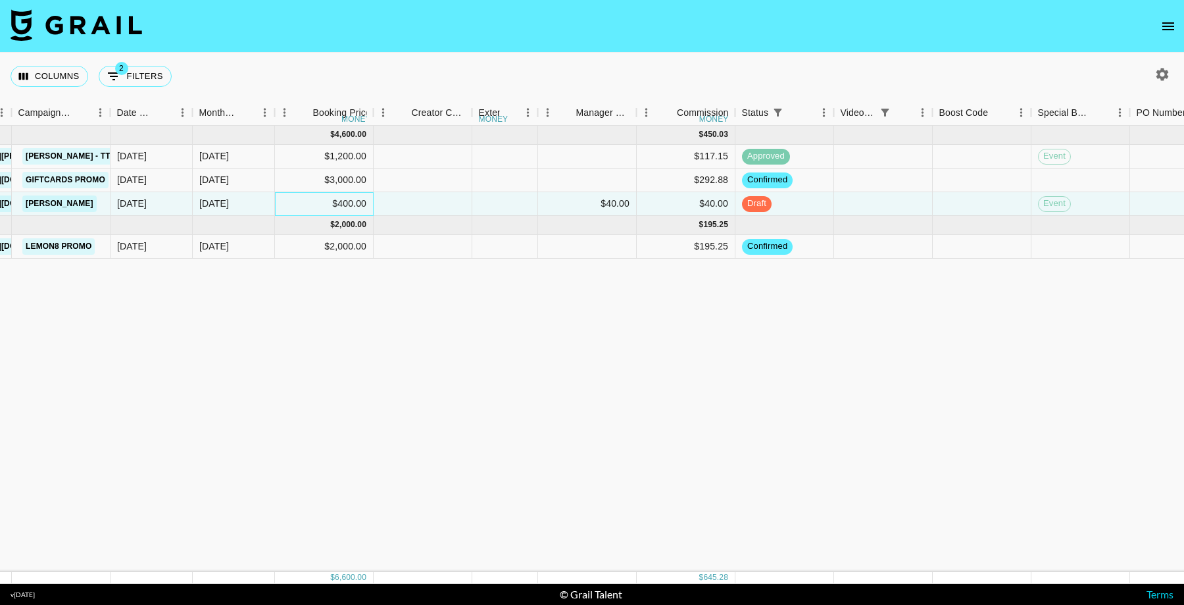
click at [336, 207] on div "$400.00" at bounding box center [324, 204] width 99 height 24
click at [433, 207] on div at bounding box center [423, 204] width 99 height 24
type input "360"
drag, startPoint x: 541, startPoint y: 111, endPoint x: 591, endPoint y: 118, distance: 51.1
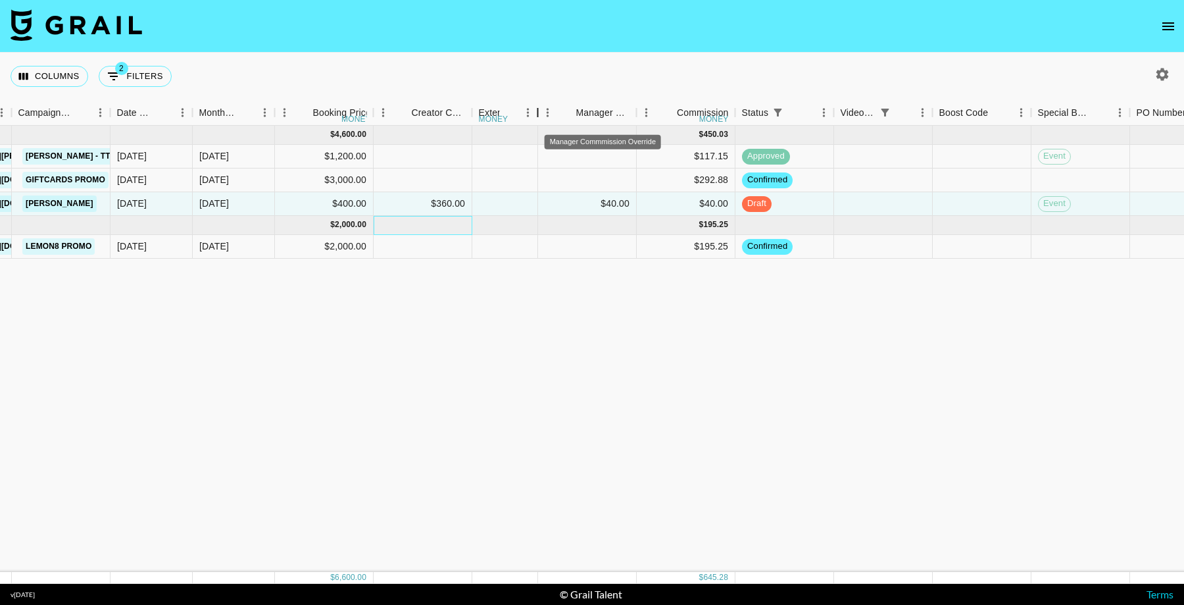
click at [591, 118] on div "Month Due Airtable ID Talent Manager Client Booker Campaign (Type) Date Created…" at bounding box center [674, 113] width 2595 height 26
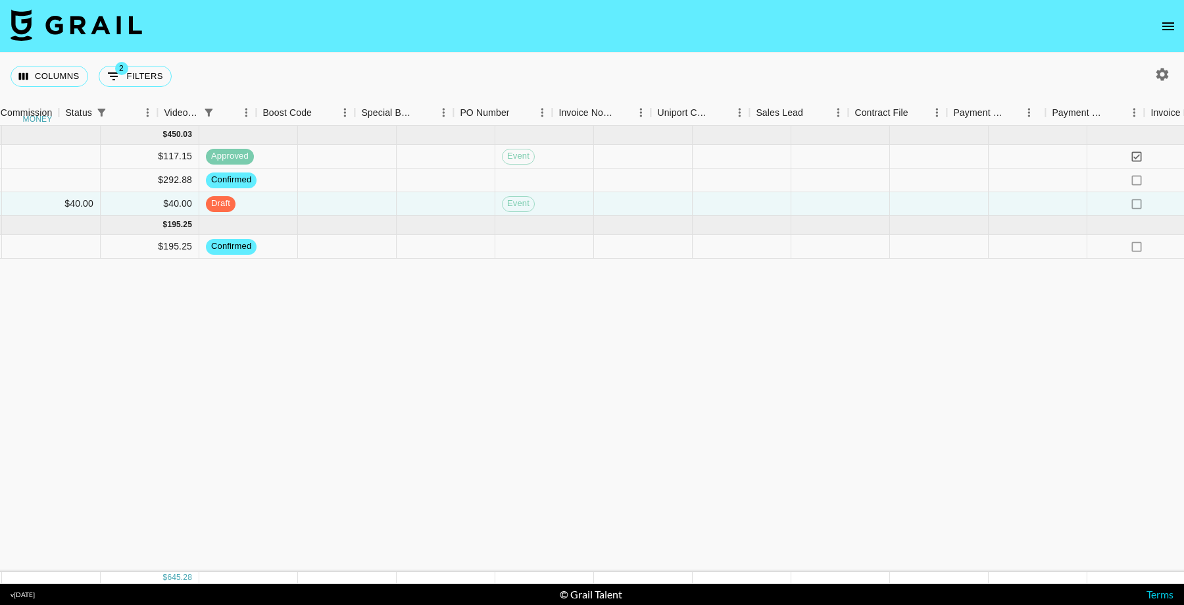
scroll to position [0, 1411]
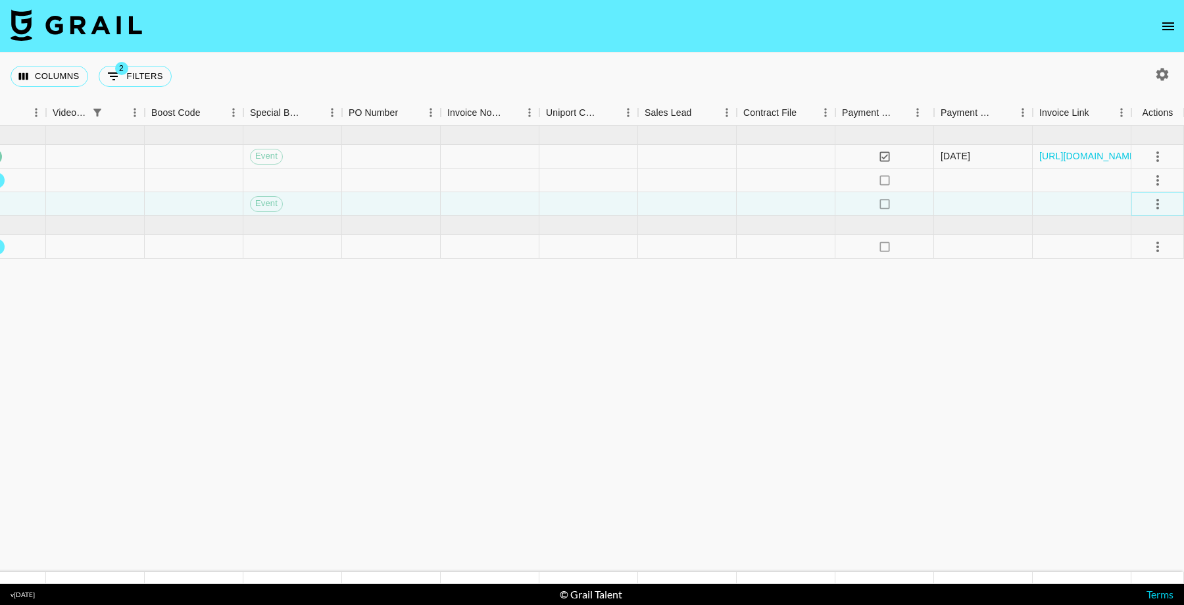
click at [1159, 201] on icon "select merge strategy" at bounding box center [1158, 204] width 16 height 16
click at [1137, 331] on div "Approve" at bounding box center [1129, 326] width 40 height 16
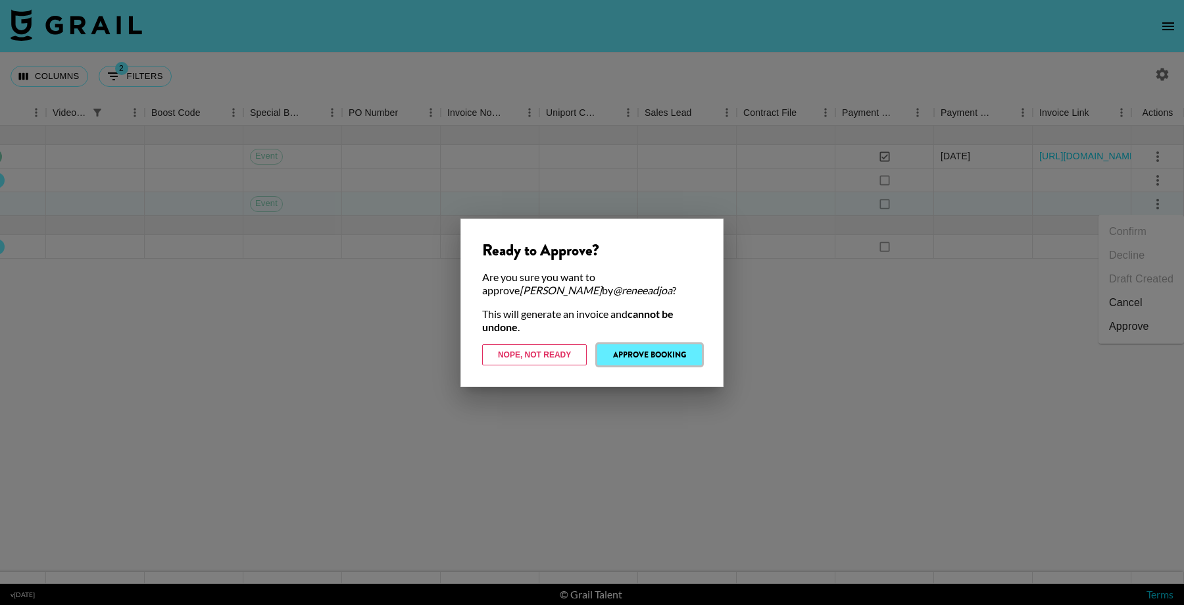
click at [638, 357] on button "Approve Booking" at bounding box center [649, 354] width 105 height 21
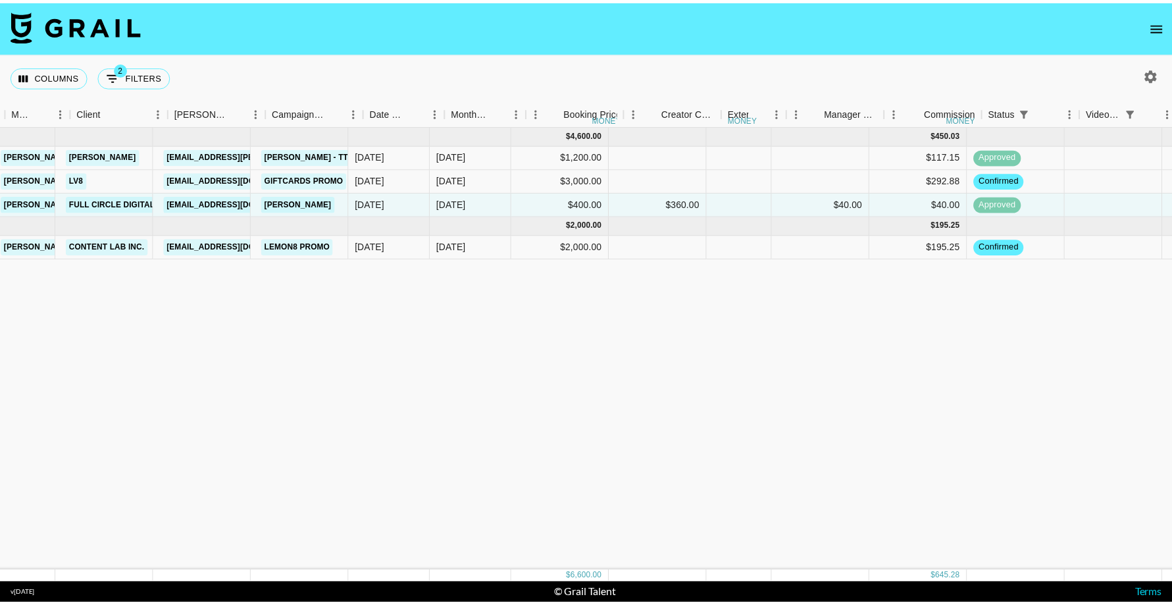
scroll to position [0, 366]
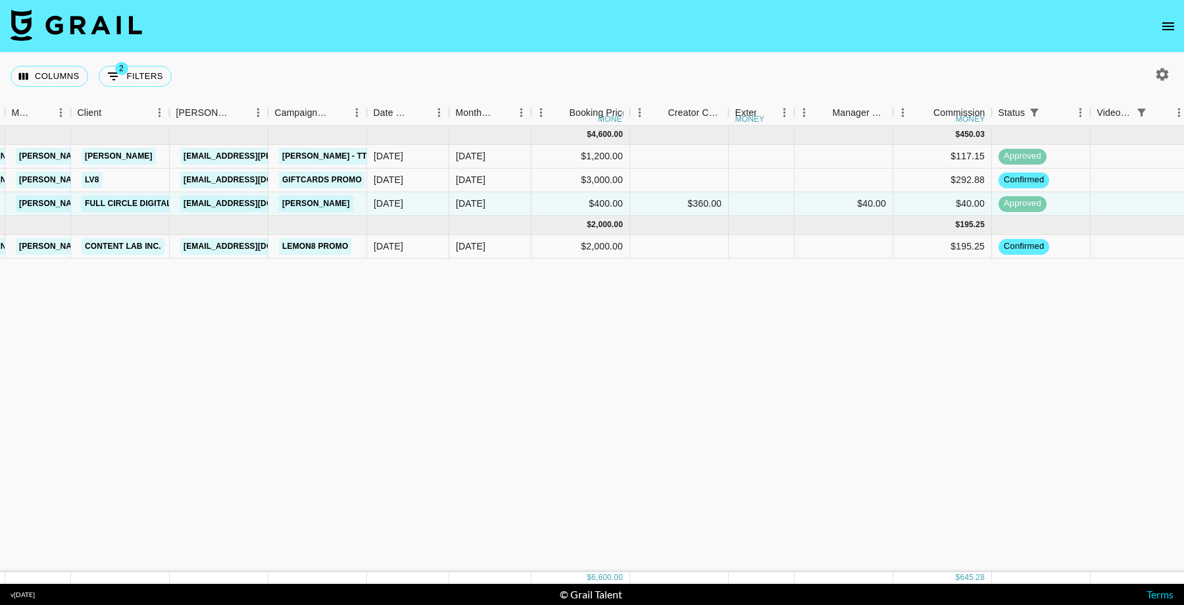
click at [1171, 24] on icon "open drawer" at bounding box center [1169, 26] width 16 height 16
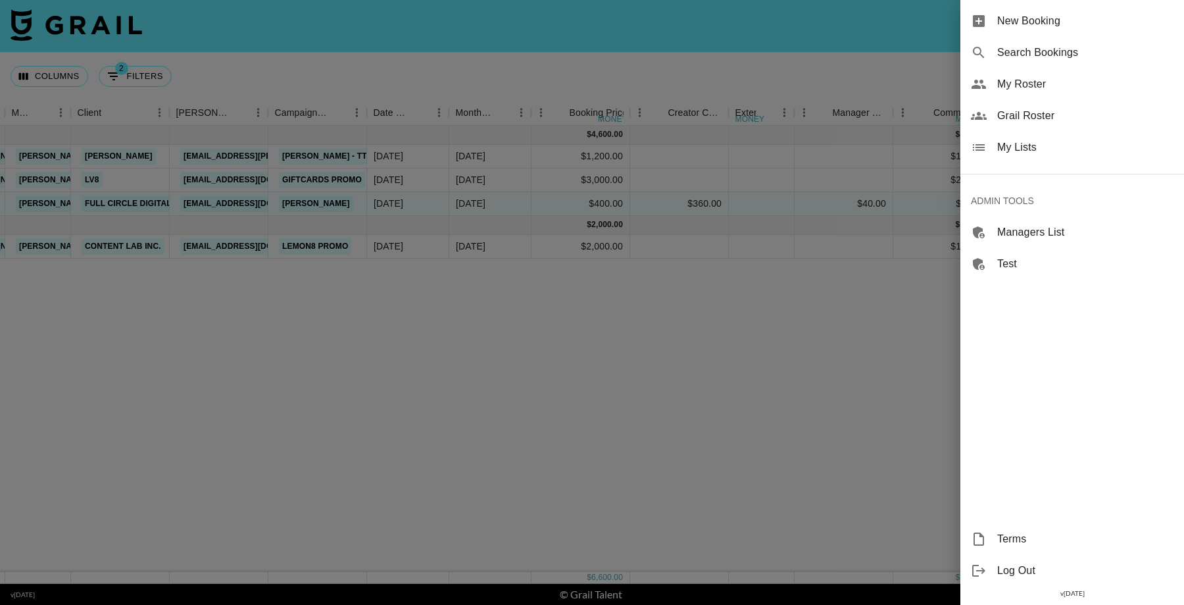
click at [1040, 145] on span "My Lists" at bounding box center [1085, 147] width 176 height 16
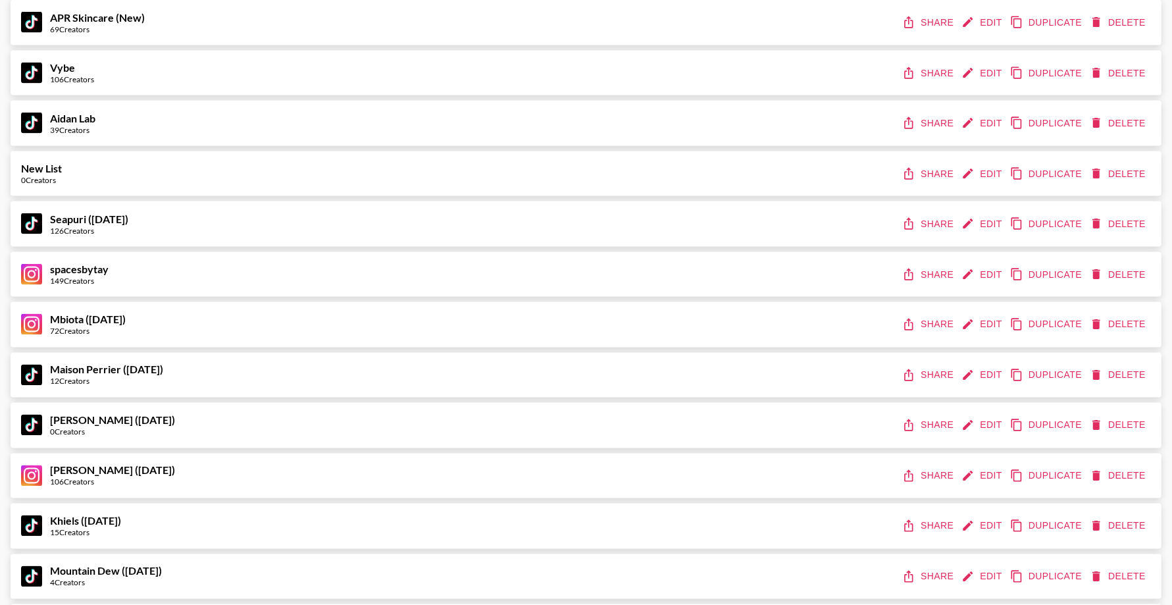
scroll to position [6855, 0]
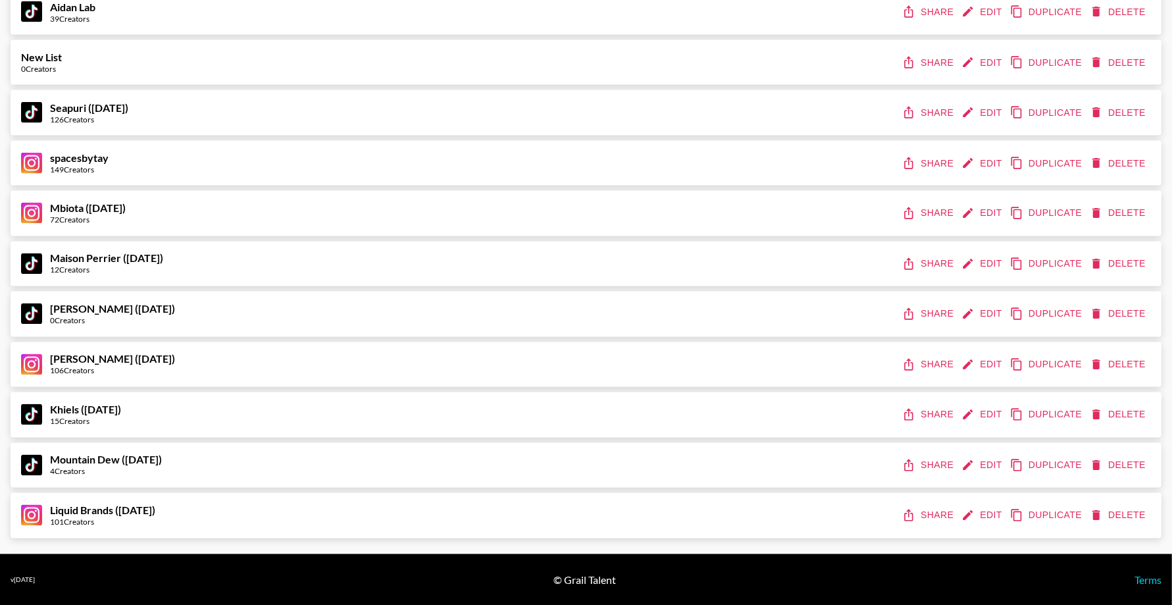
click at [928, 511] on button "Share" at bounding box center [928, 515] width 59 height 24
click at [911, 514] on icon "share" at bounding box center [908, 515] width 13 height 13
click at [924, 516] on button "Share" at bounding box center [928, 515] width 59 height 24
click at [989, 463] on button "Edit" at bounding box center [983, 465] width 49 height 24
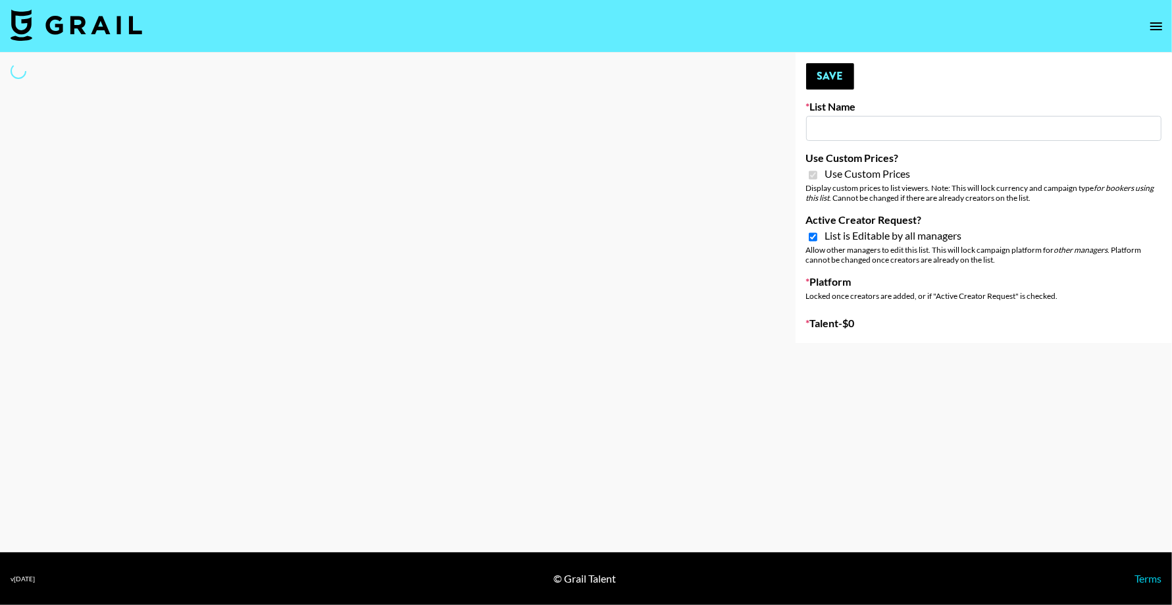
type input "Mountain Dew (19th Aug)"
checkbox input "true"
select select "Brand"
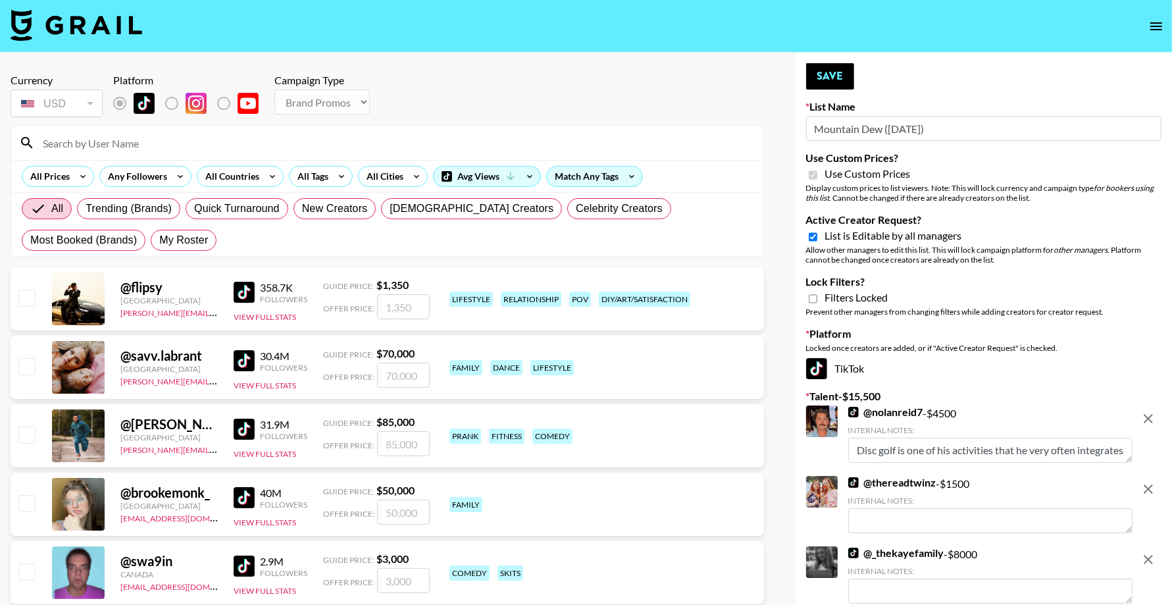
scroll to position [283, 0]
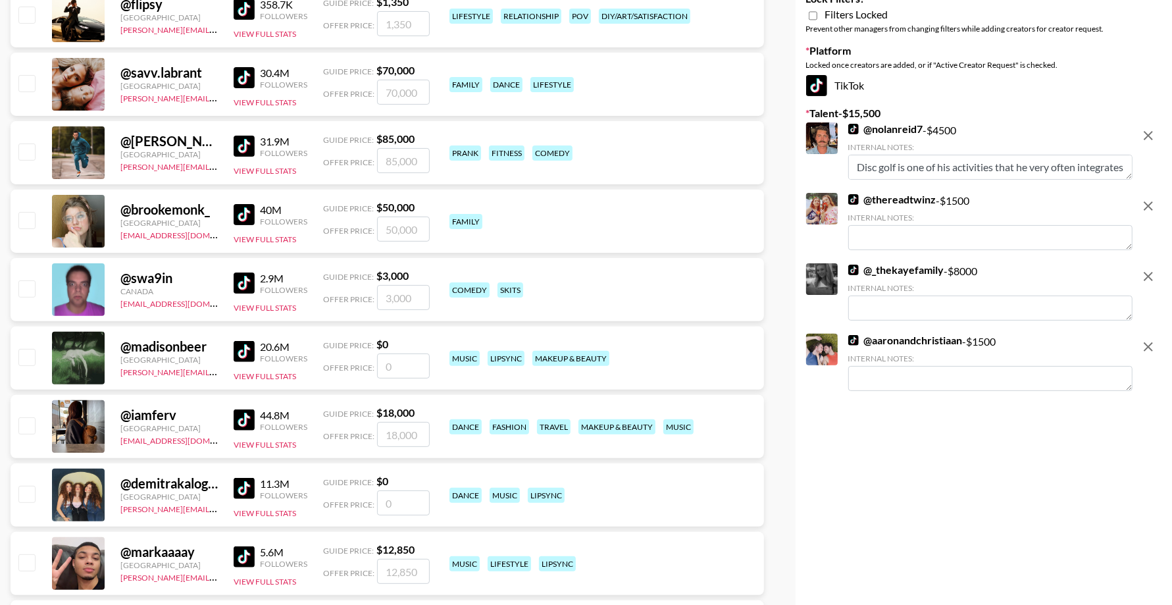
click at [853, 199] on img at bounding box center [853, 199] width 11 height 11
click at [854, 343] on img at bounding box center [853, 340] width 11 height 11
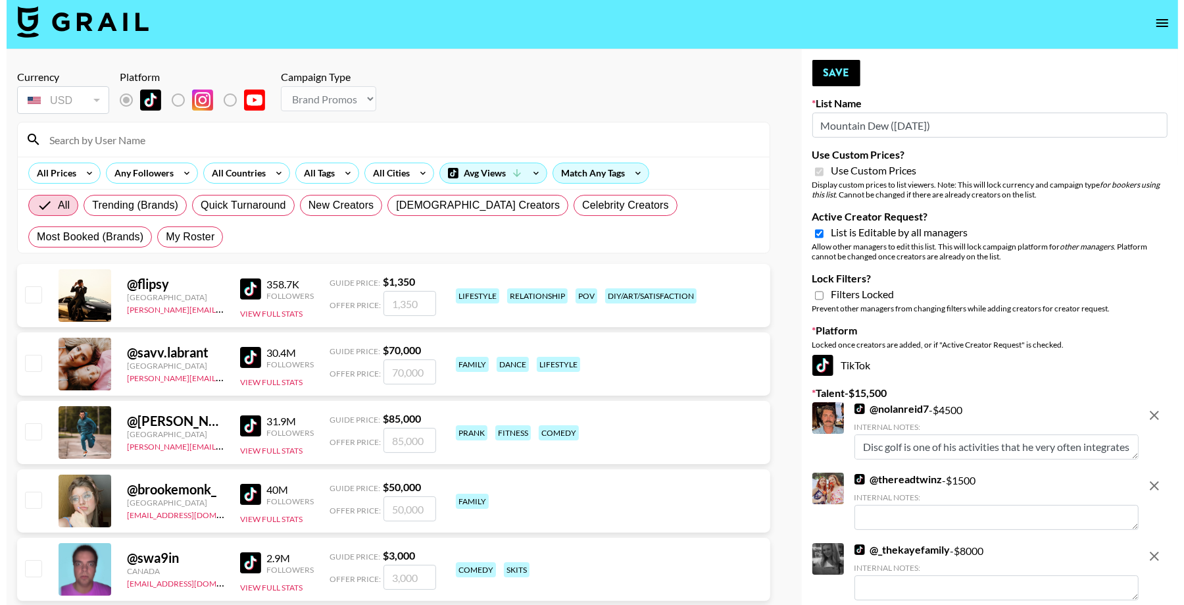
scroll to position [0, 0]
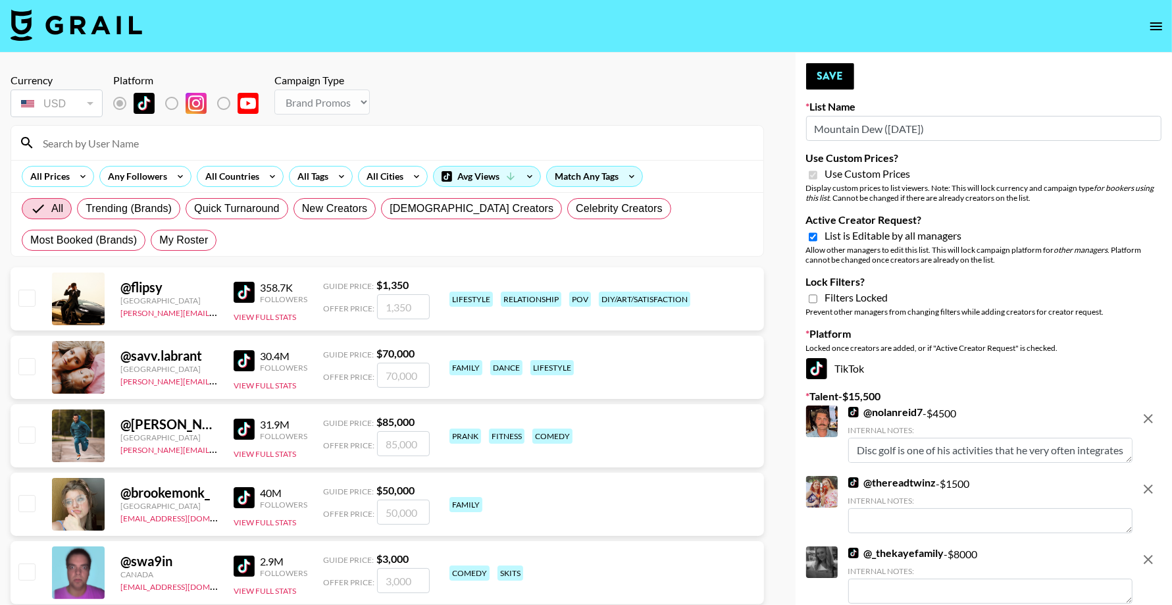
click at [1149, 27] on icon "open drawer" at bounding box center [1156, 26] width 16 height 16
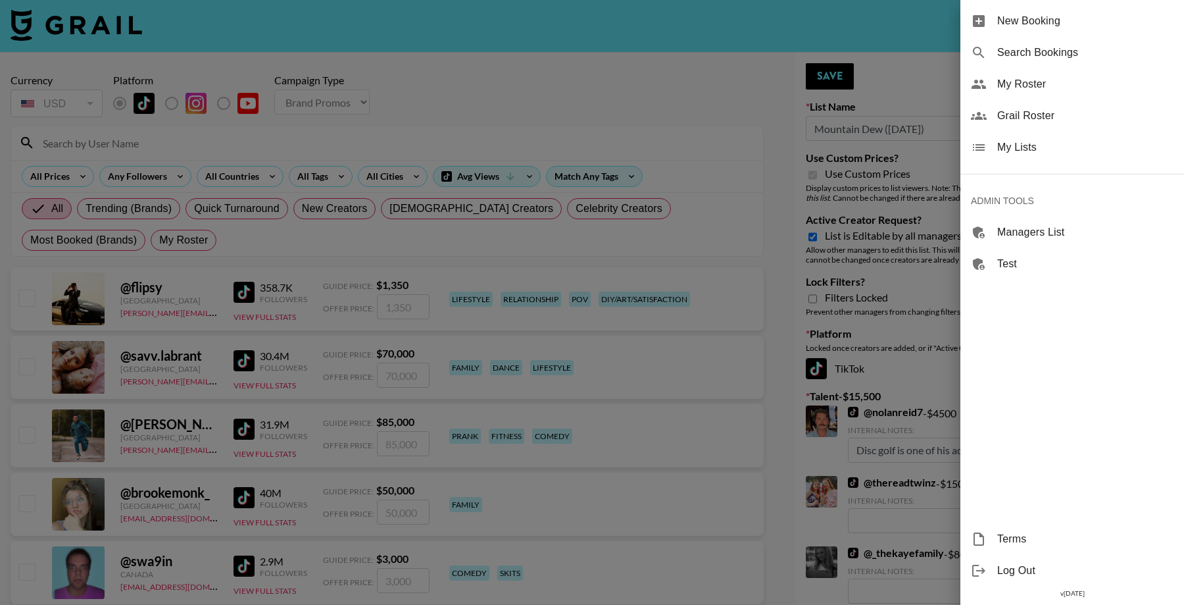
click at [1042, 151] on span "My Lists" at bounding box center [1085, 147] width 176 height 16
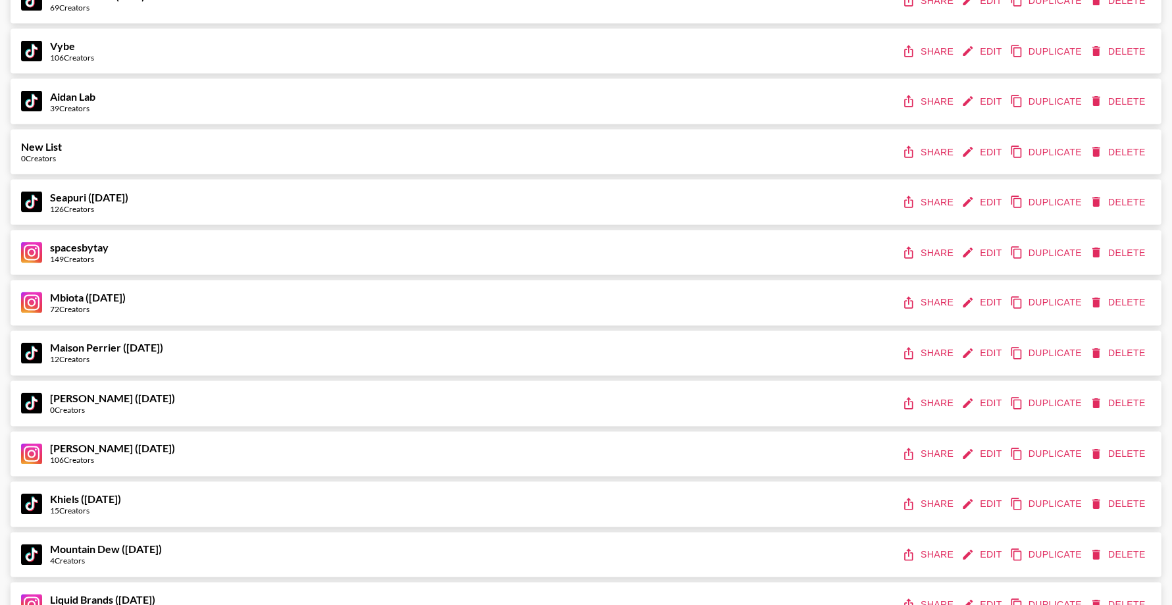
scroll to position [6855, 0]
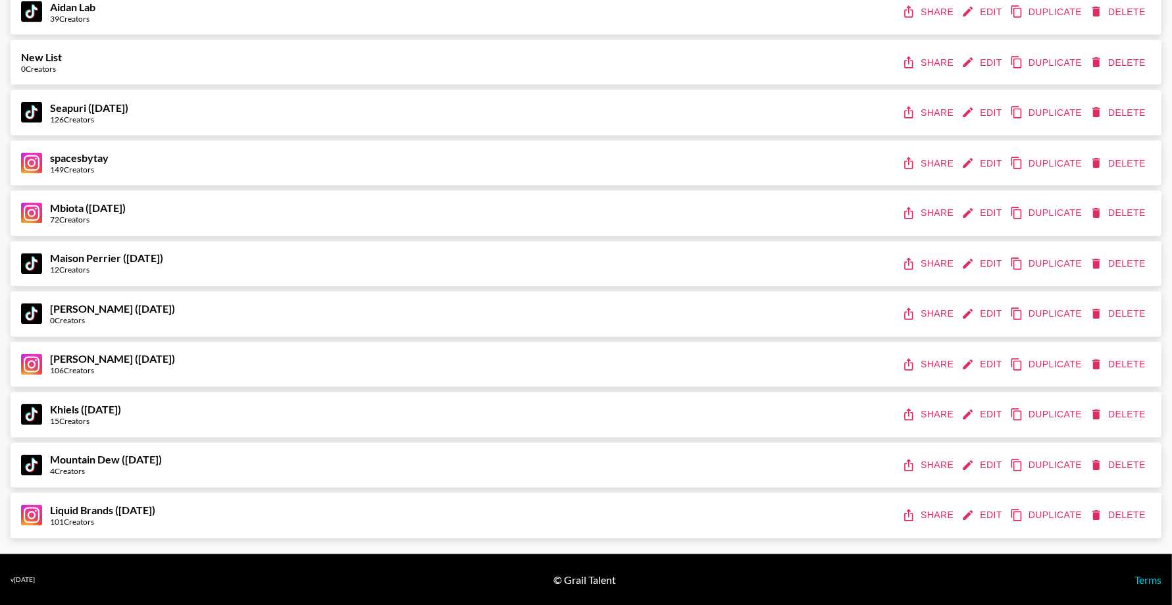
click at [934, 413] on button "Share" at bounding box center [928, 415] width 59 height 24
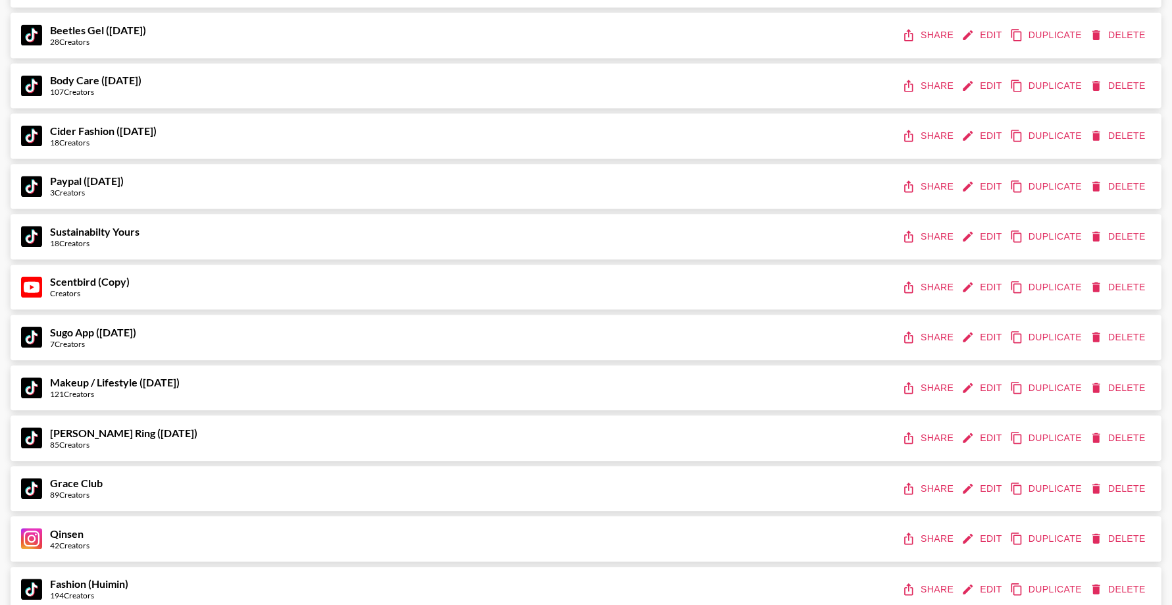
scroll to position [2386, 0]
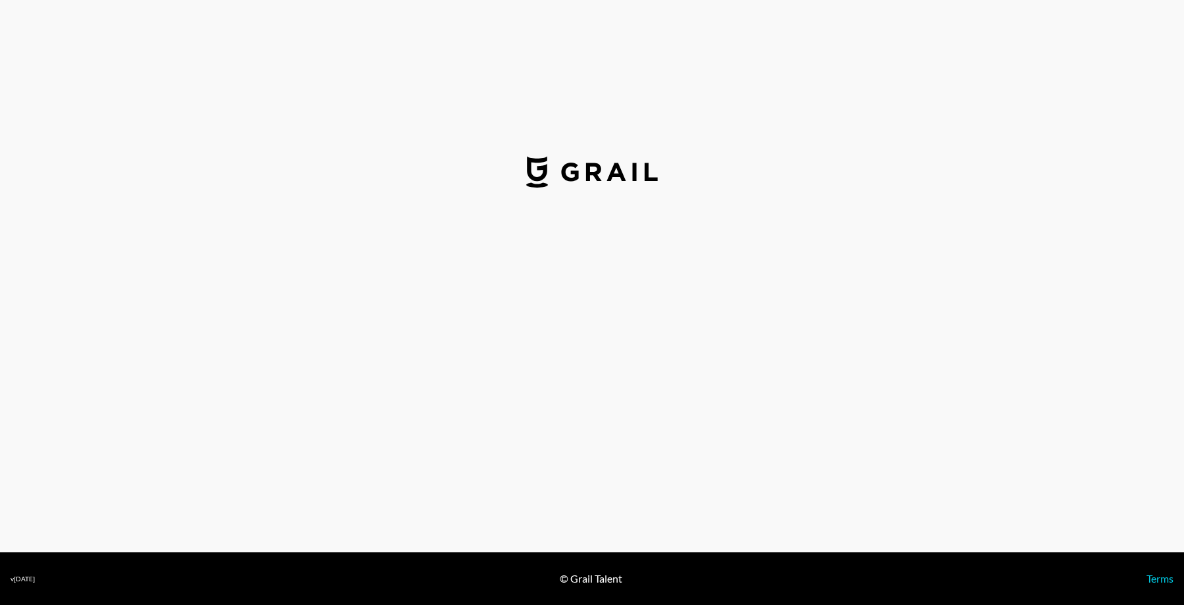
select select "USD"
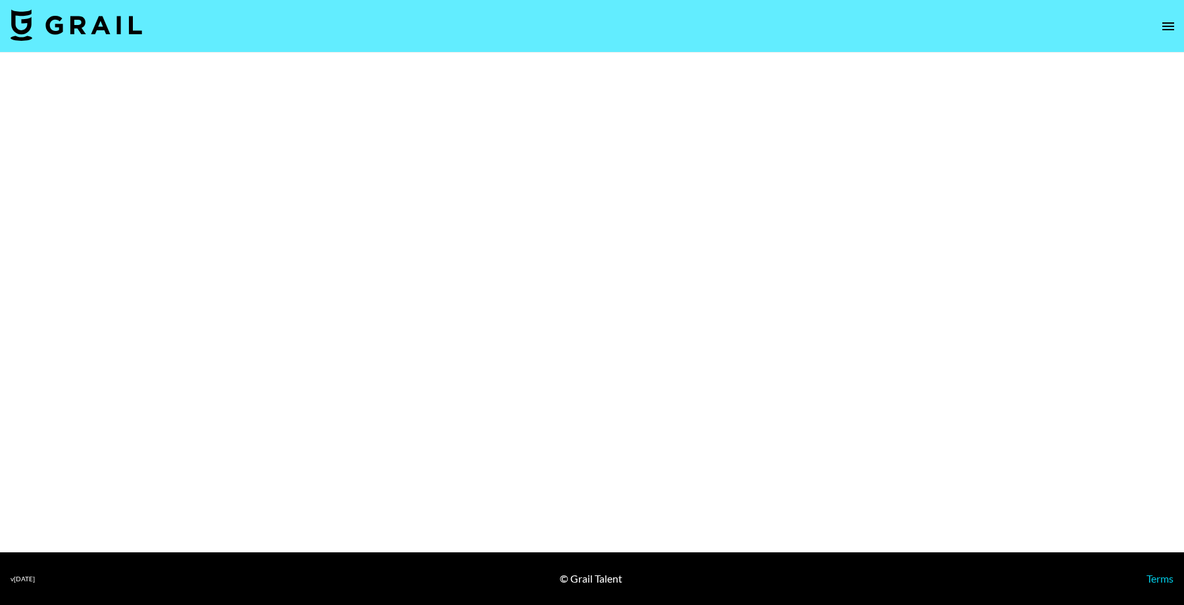
select select "Song"
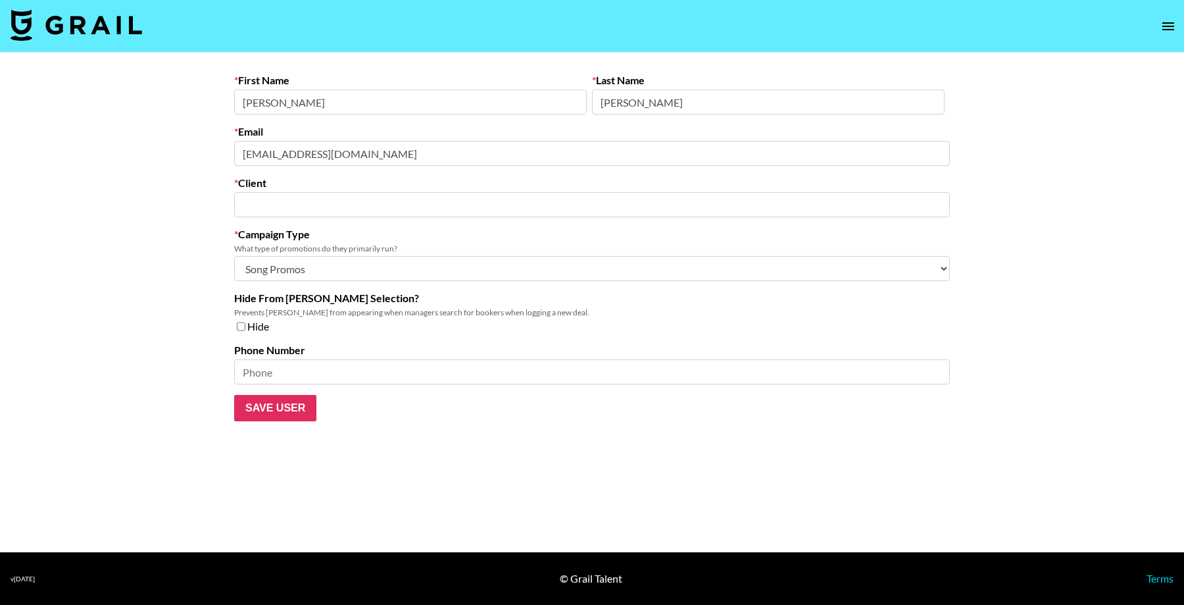
click at [383, 204] on input "text" at bounding box center [592, 204] width 700 height 15
click at [384, 205] on input "text" at bounding box center [592, 204] width 700 height 15
click at [483, 224] on li "Add New Client: "Full Circle Digital"" at bounding box center [592, 232] width 716 height 21
type input "Add New Client: "Full Circle Digital""
click at [295, 409] on input "Save User" at bounding box center [275, 408] width 82 height 26
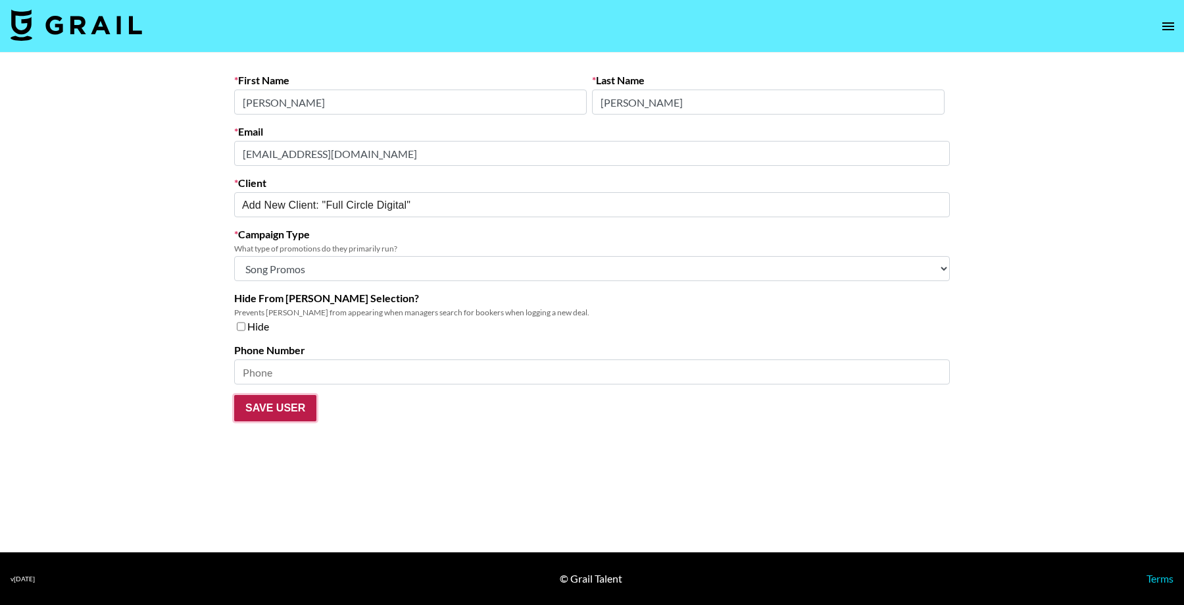
click at [303, 409] on input "Save User" at bounding box center [275, 408] width 82 height 26
click at [294, 411] on input "Save User" at bounding box center [275, 408] width 82 height 26
click at [597, 426] on main "First Name Emil Last Name Owusu Email emilowusujr@gmail.com Client Add New Clie…" at bounding box center [592, 302] width 1184 height 499
select select "Song"
type input "Full Circle Digital"
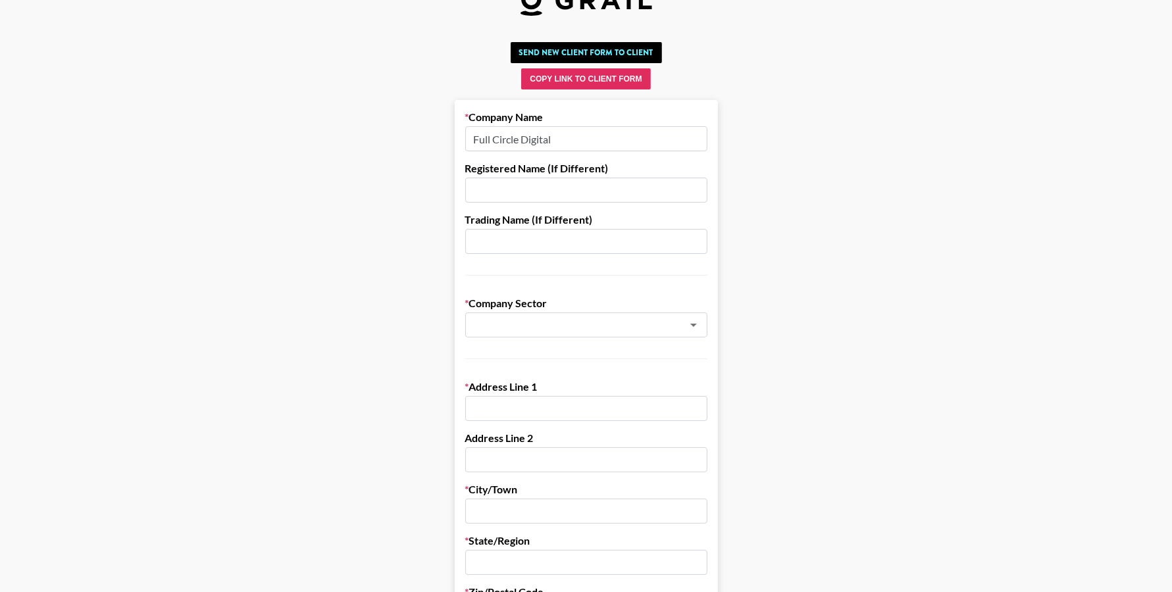
scroll to position [70, 0]
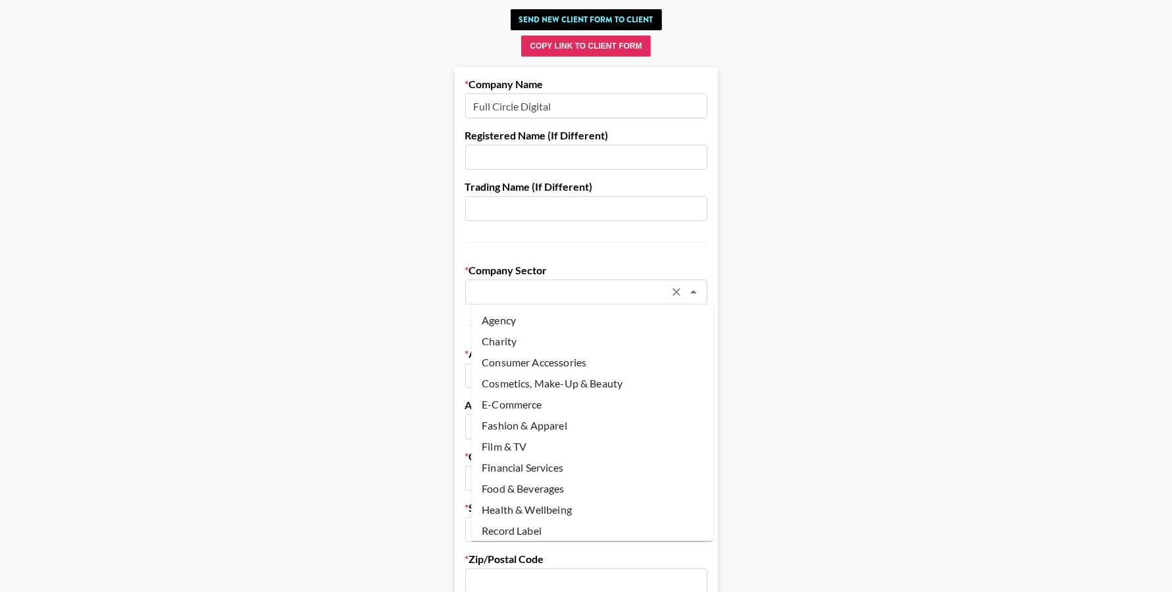
click at [581, 289] on input "text" at bounding box center [568, 292] width 191 height 15
click at [576, 314] on li "Agency" at bounding box center [592, 320] width 242 height 21
type input "Agency"
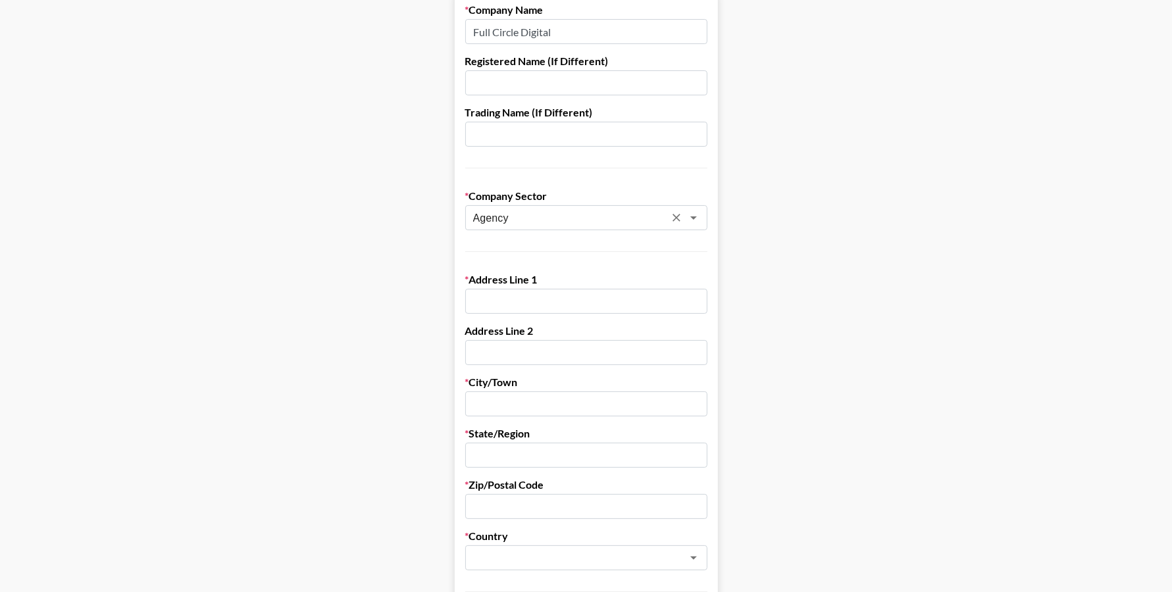
scroll to position [178, 0]
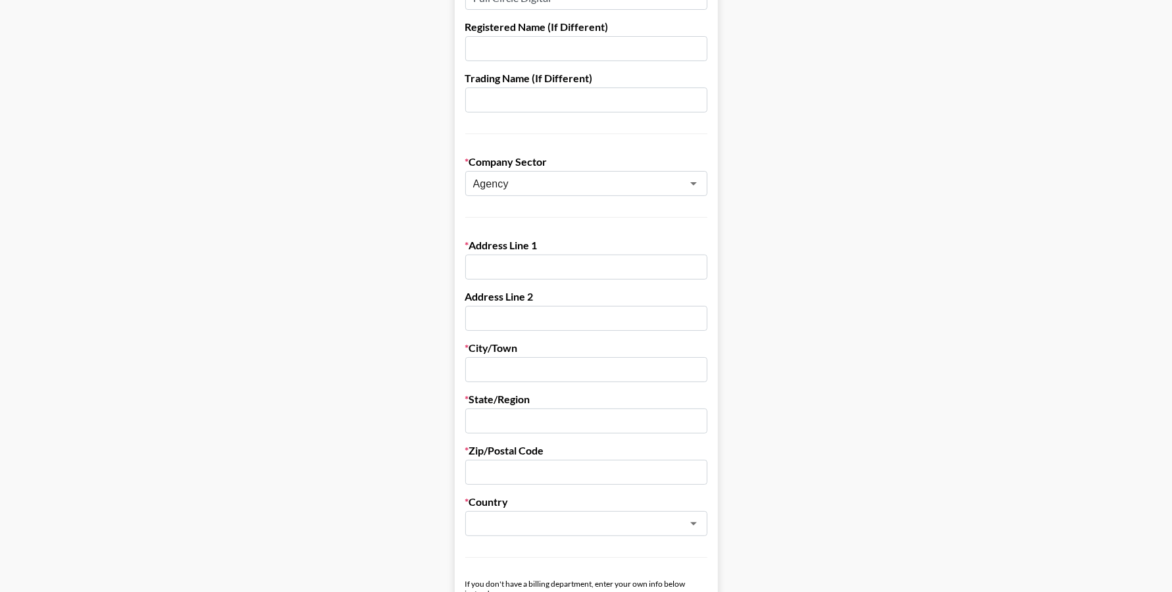
click at [560, 258] on input "text" at bounding box center [586, 267] width 242 height 25
type input "-"
click at [550, 373] on input "text" at bounding box center [586, 369] width 242 height 25
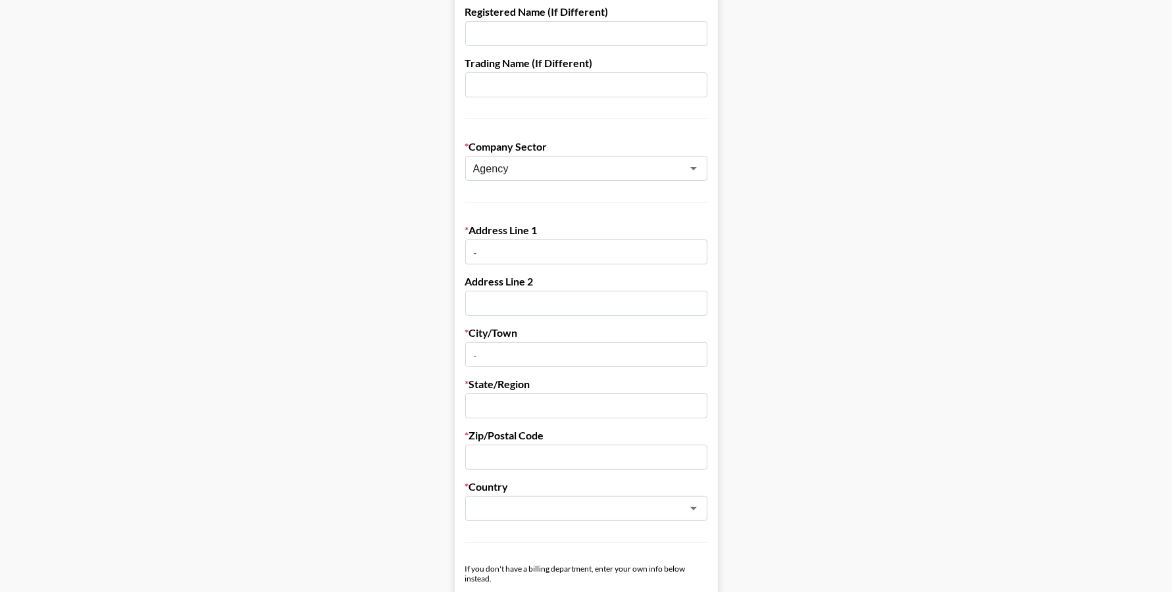
scroll to position [203, 0]
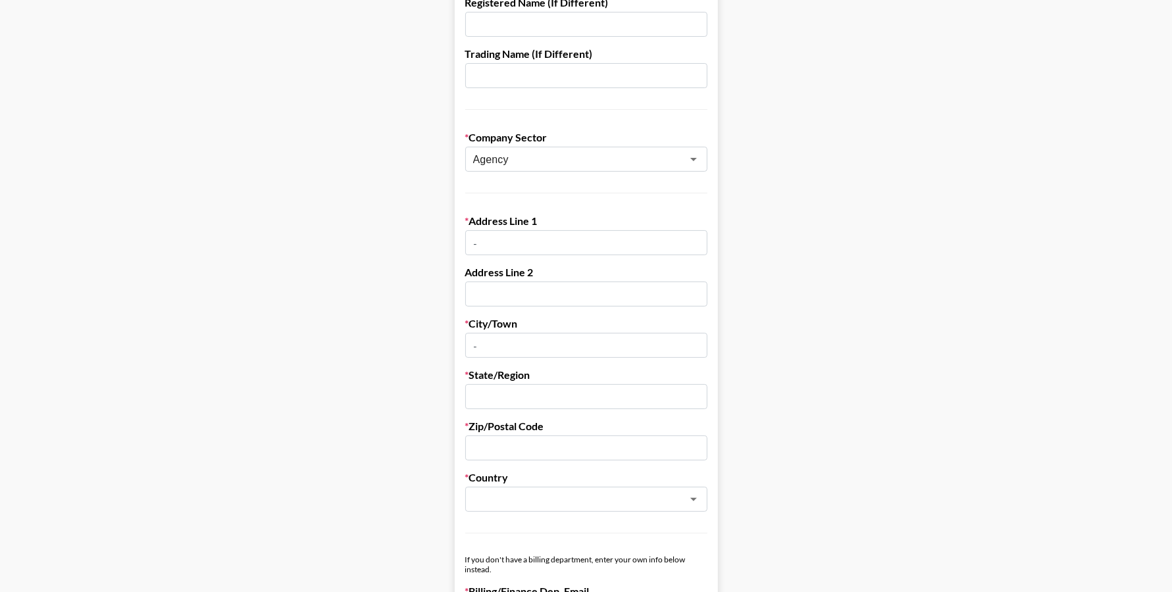
type input "-"
click at [540, 405] on input "text" at bounding box center [586, 396] width 242 height 25
type input "-"
click at [532, 453] on input "text" at bounding box center [586, 448] width 242 height 25
type input "-"
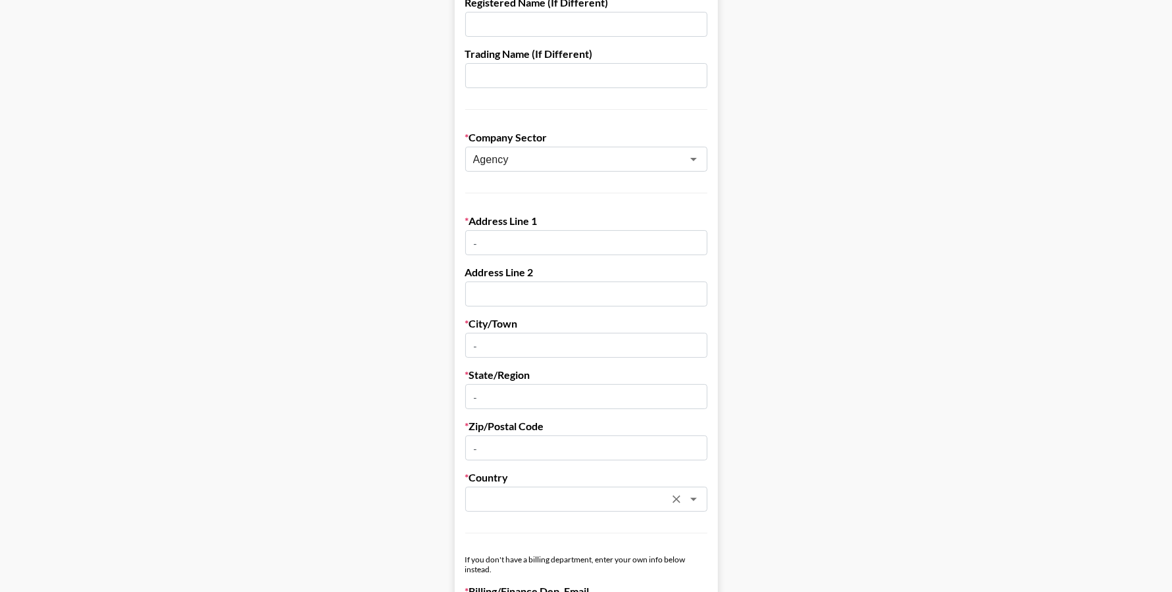
click at [526, 492] on input "text" at bounding box center [568, 499] width 191 height 15
type input "-"
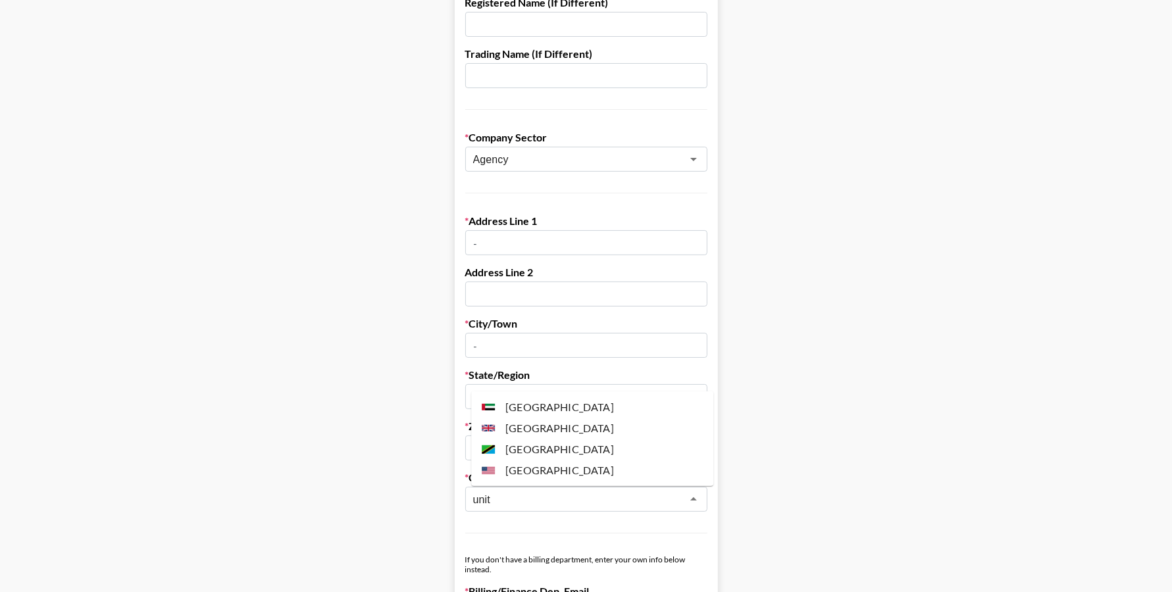
click at [642, 464] on li "United States" at bounding box center [592, 470] width 242 height 21
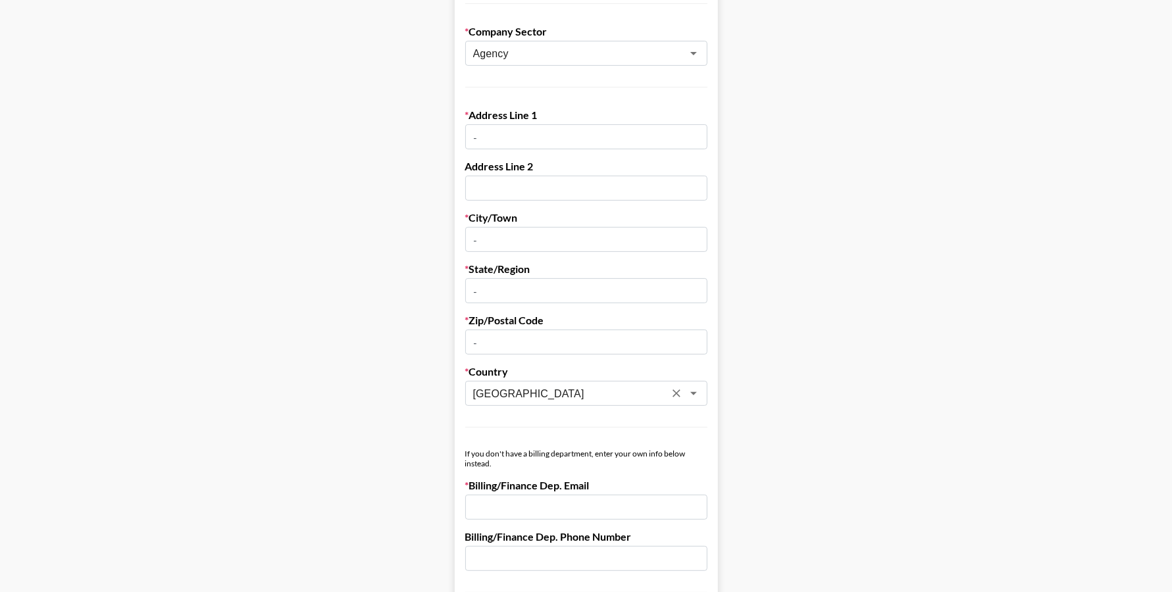
scroll to position [612, 0]
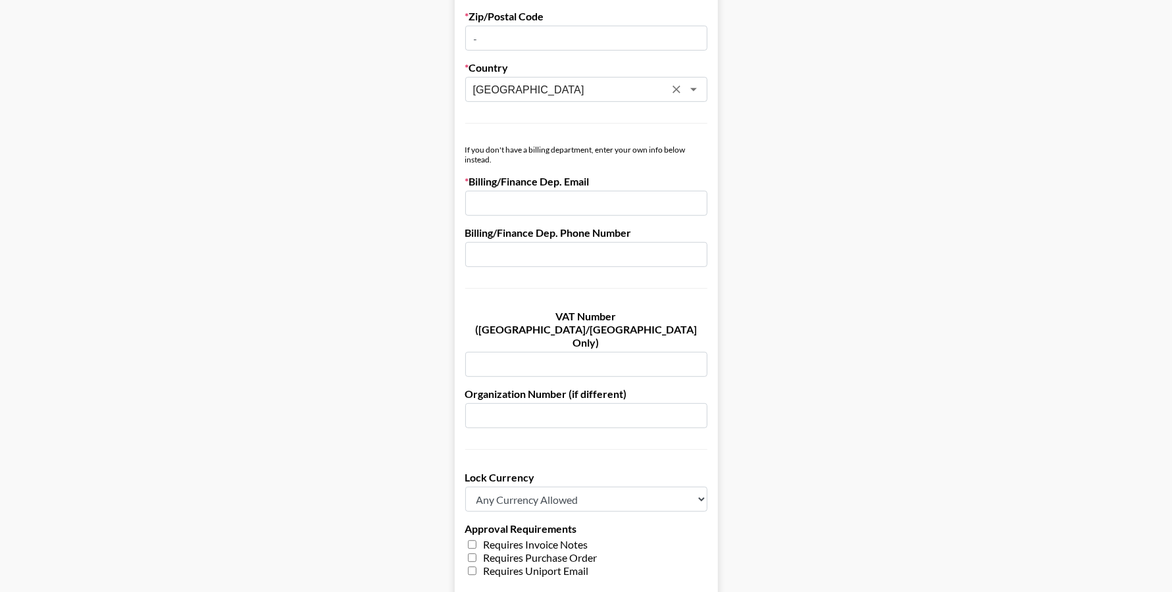
type input "United States"
click at [536, 487] on select "Any Currency Allowed USD GBP EUR CAD AUD" at bounding box center [586, 499] width 242 height 25
select select "USD"
click at [562, 202] on input "email" at bounding box center [586, 203] width 242 height 25
paste input "[EMAIL_ADDRESS][DOMAIN_NAME]"
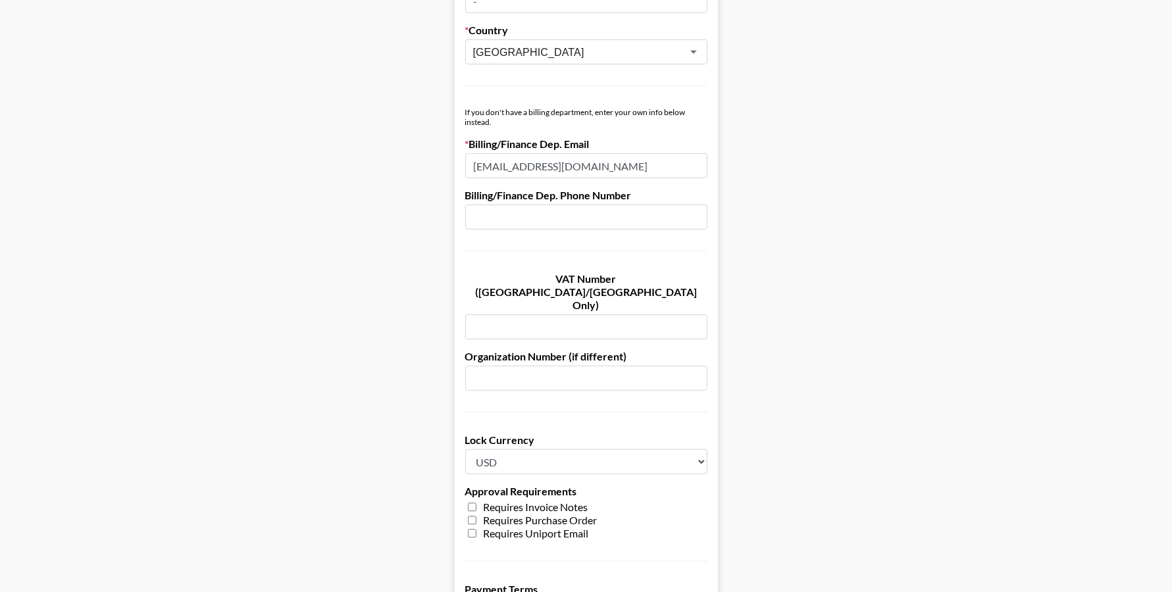
scroll to position [851, 0]
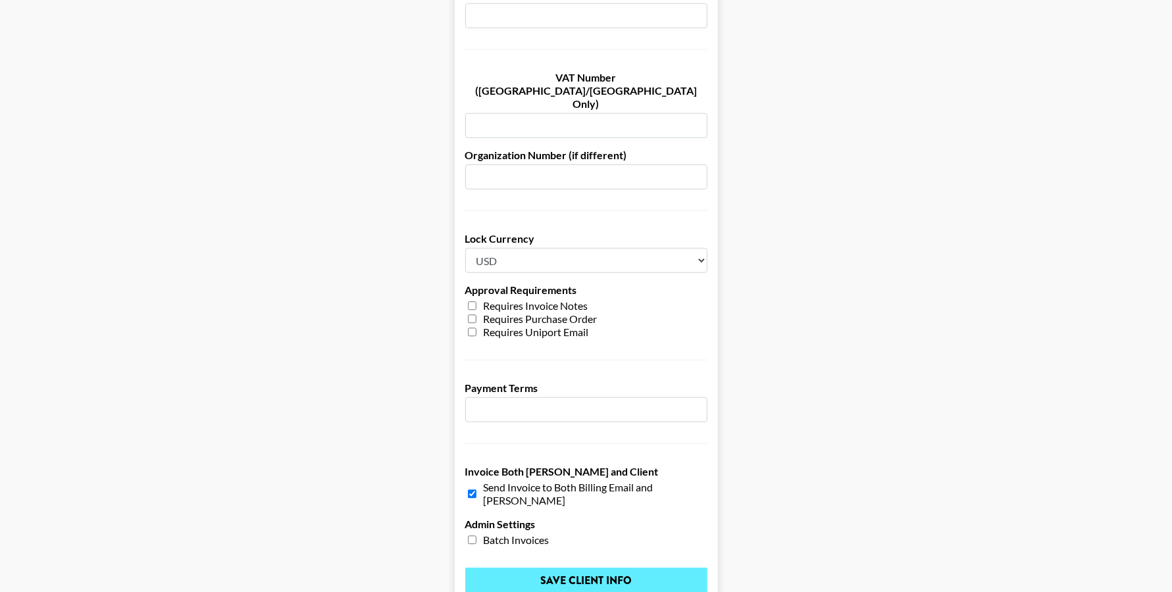
type input "[EMAIL_ADDRESS][DOMAIN_NAME]"
click at [613, 568] on input "Save Client Info" at bounding box center [586, 581] width 242 height 26
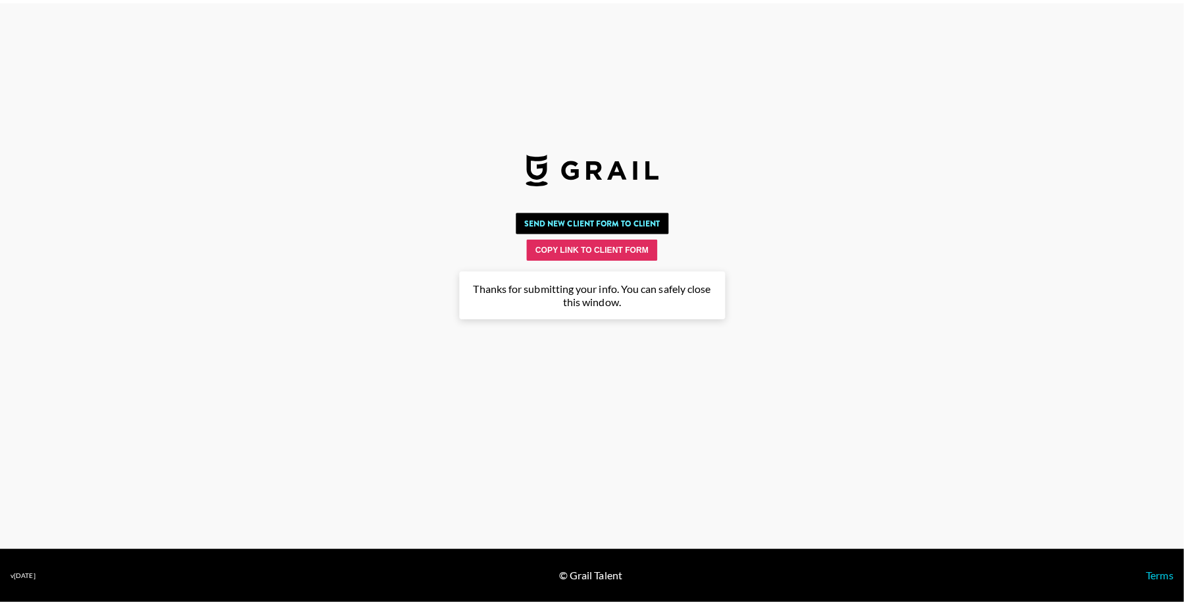
scroll to position [0, 0]
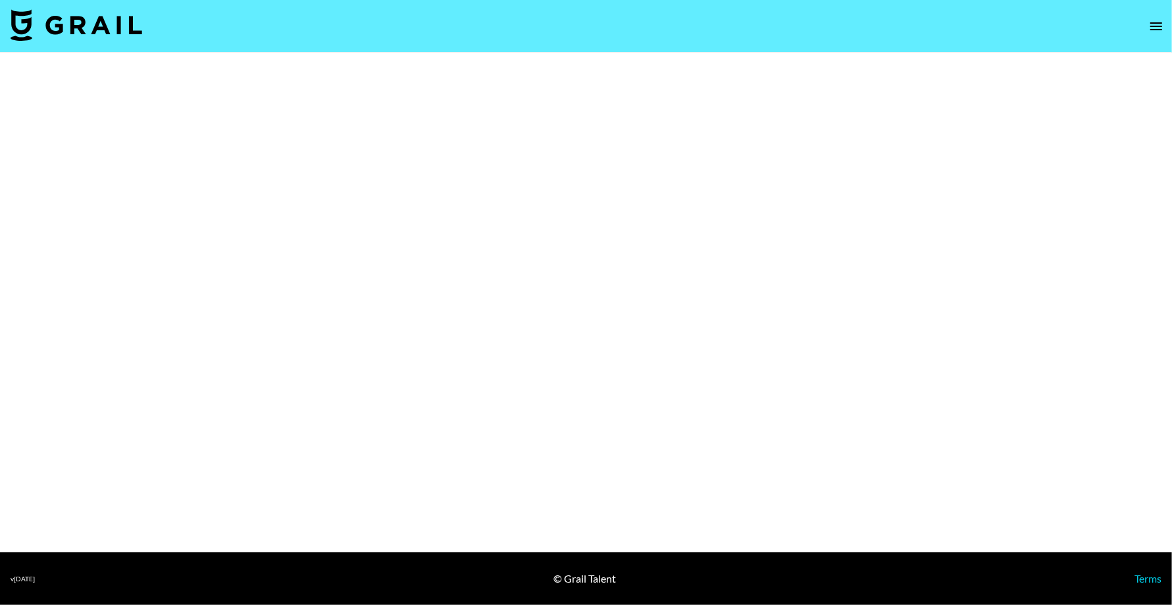
select select "Song"
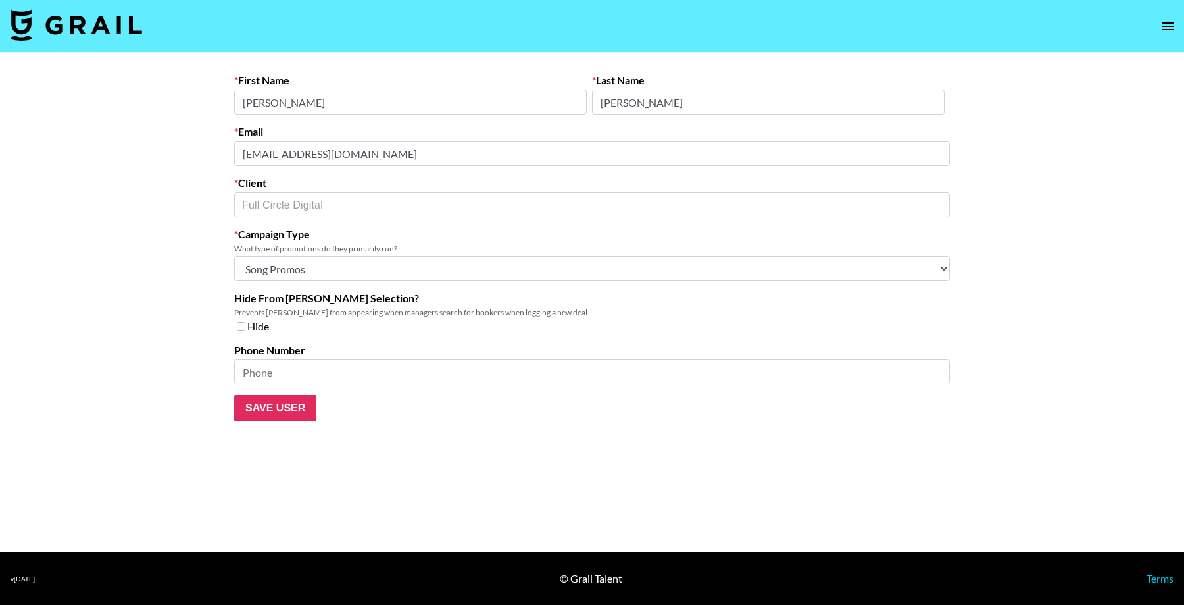
click at [224, 151] on div "First Name [PERSON_NAME] Last Name [PERSON_NAME] [PERSON_NAME][EMAIL_ADDRESS][D…" at bounding box center [592, 247] width 737 height 347
